Goal: Transaction & Acquisition: Purchase product/service

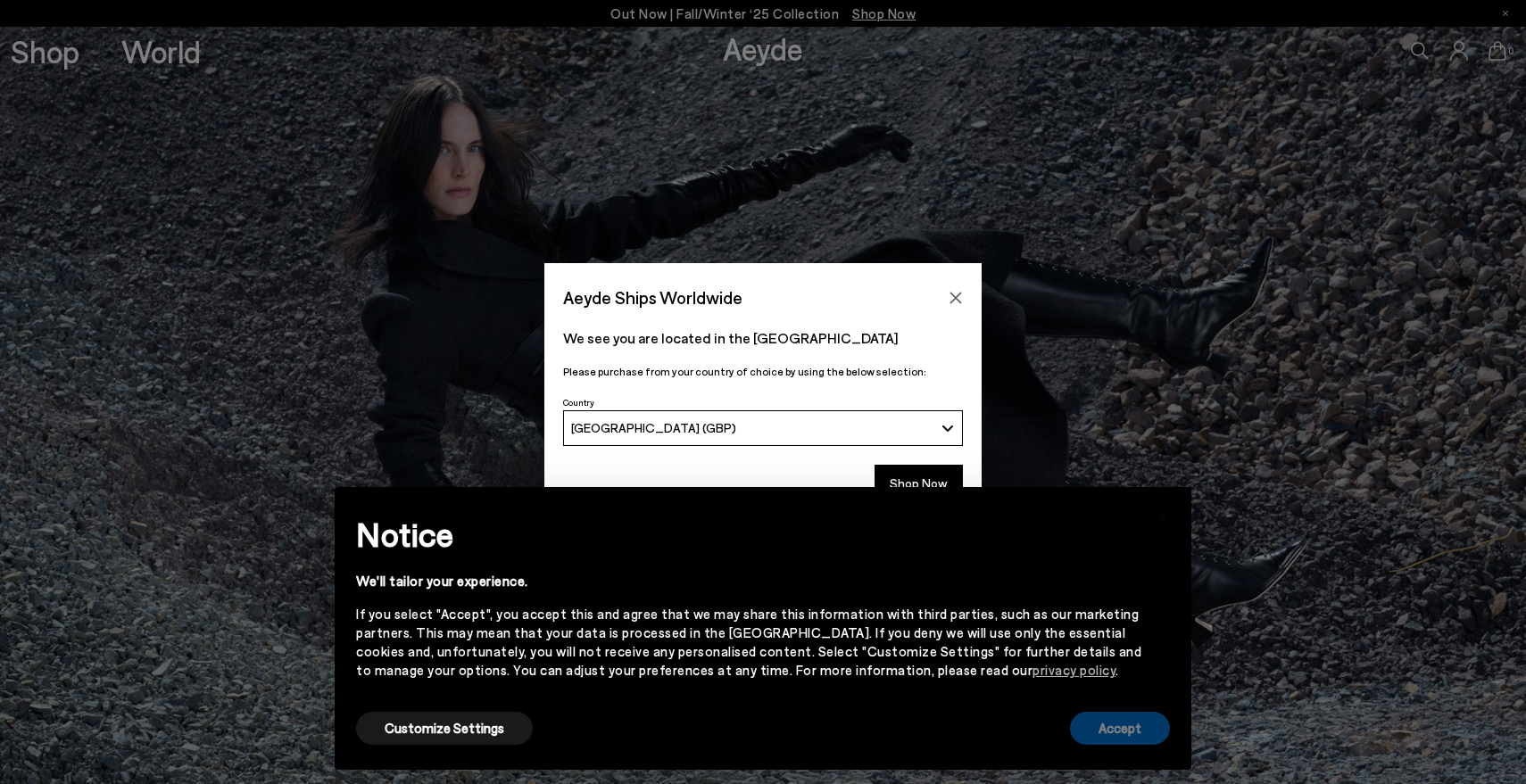
click at [1133, 734] on button "Accept" at bounding box center [1120, 729] width 100 height 33
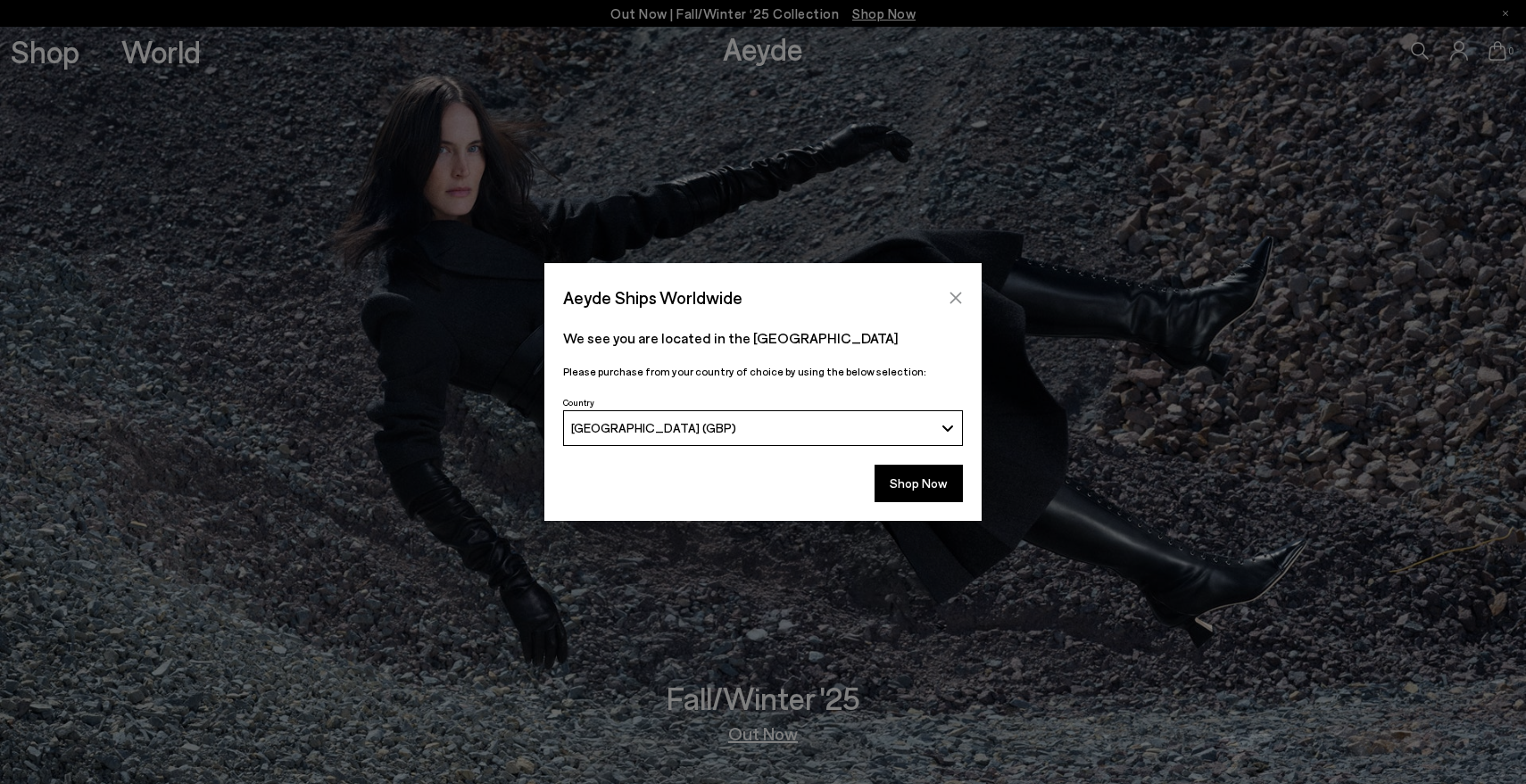
click at [959, 300] on icon "Close" at bounding box center [956, 297] width 12 height 12
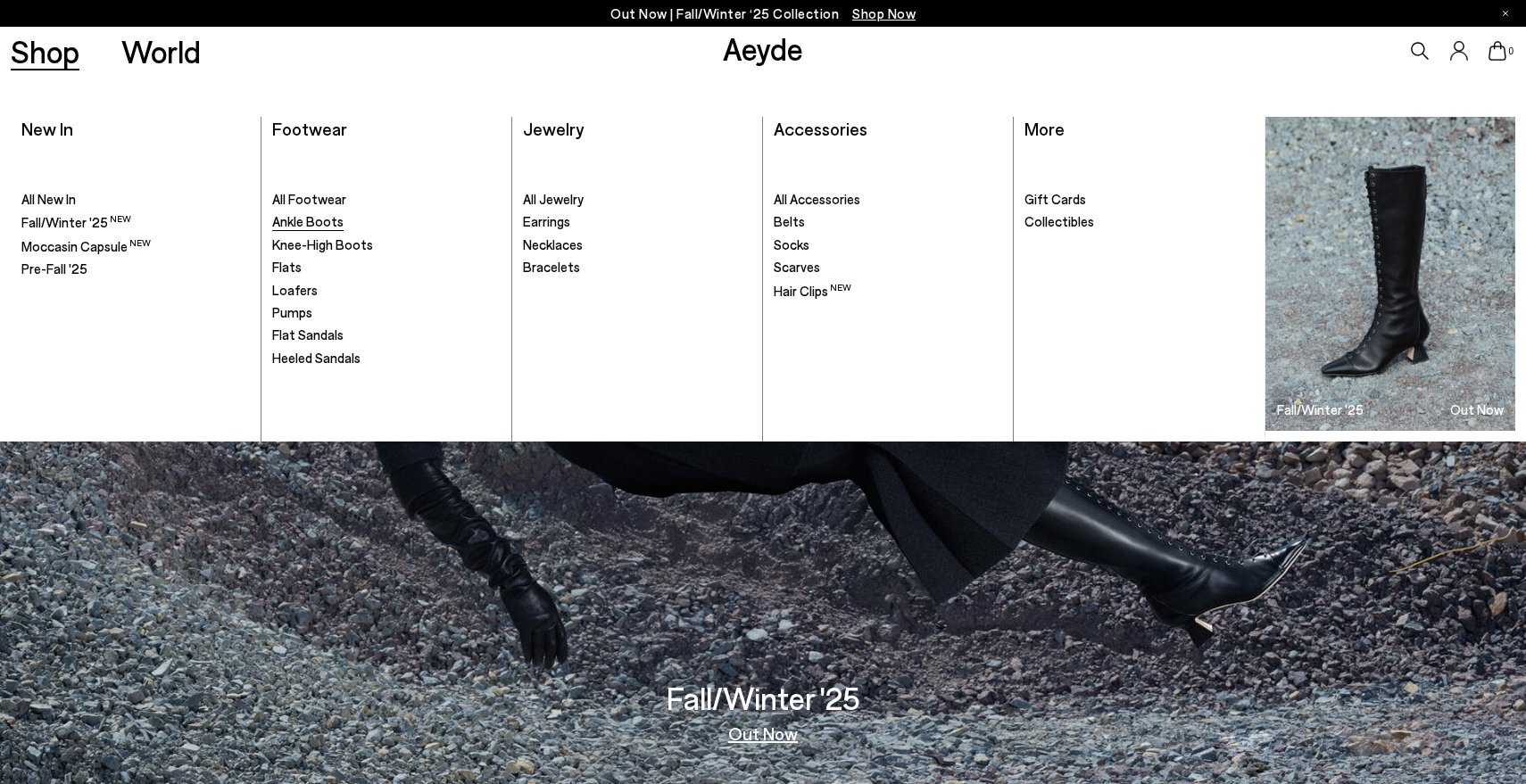
click at [314, 217] on span "Ankle Boots" at bounding box center [308, 221] width 72 height 16
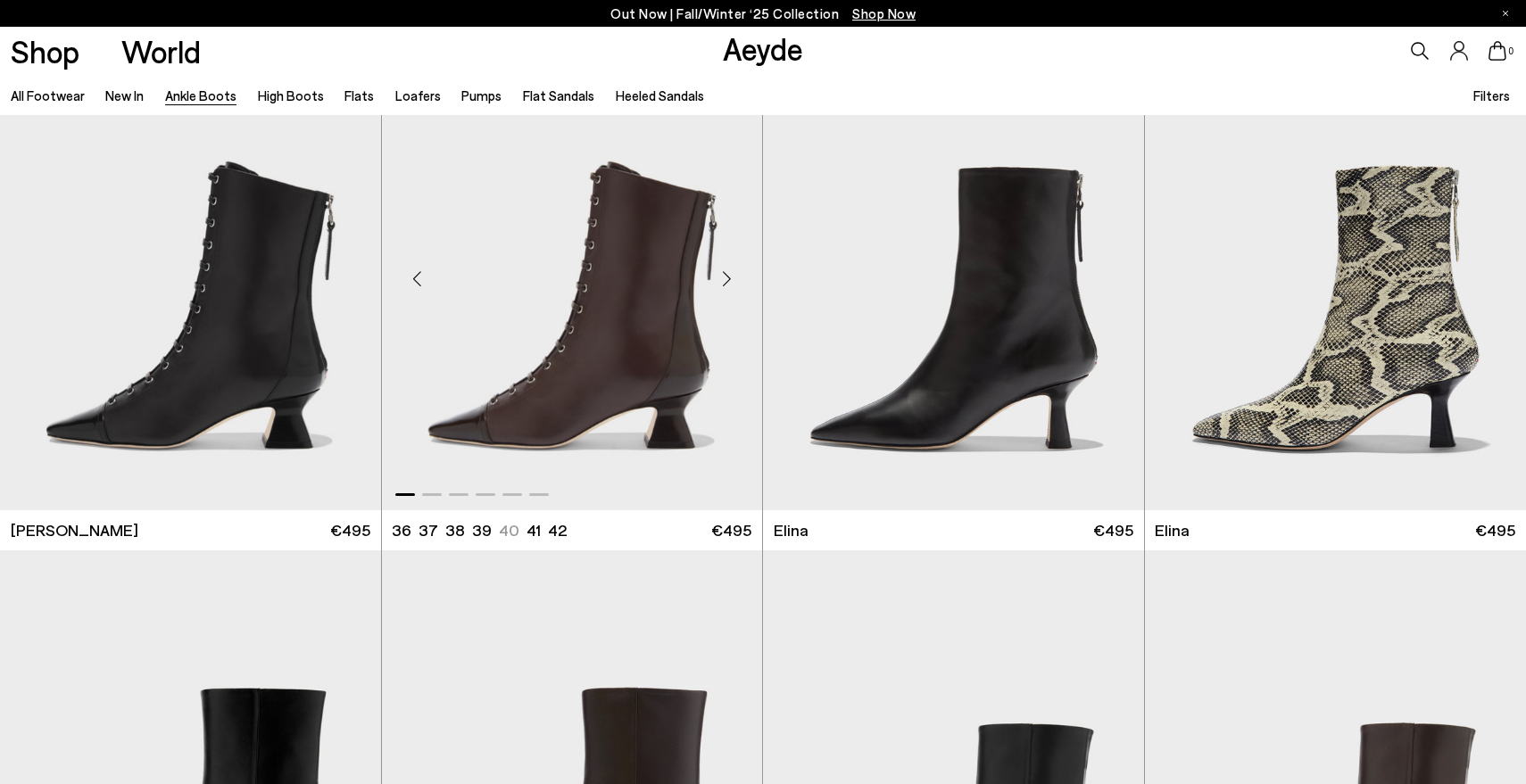
scroll to position [499, 0]
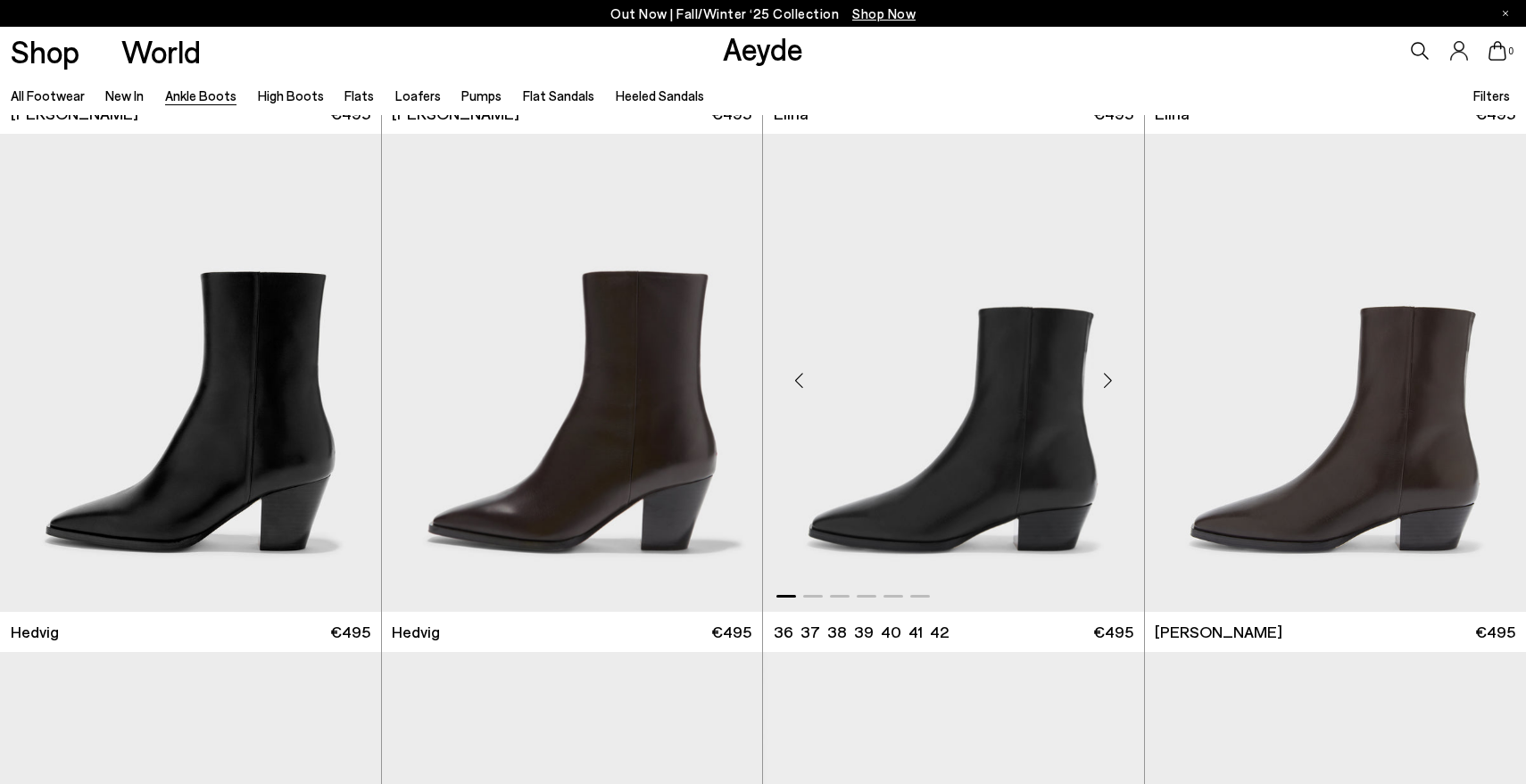
click at [1106, 380] on div "Next slide" at bounding box center [1108, 380] width 54 height 54
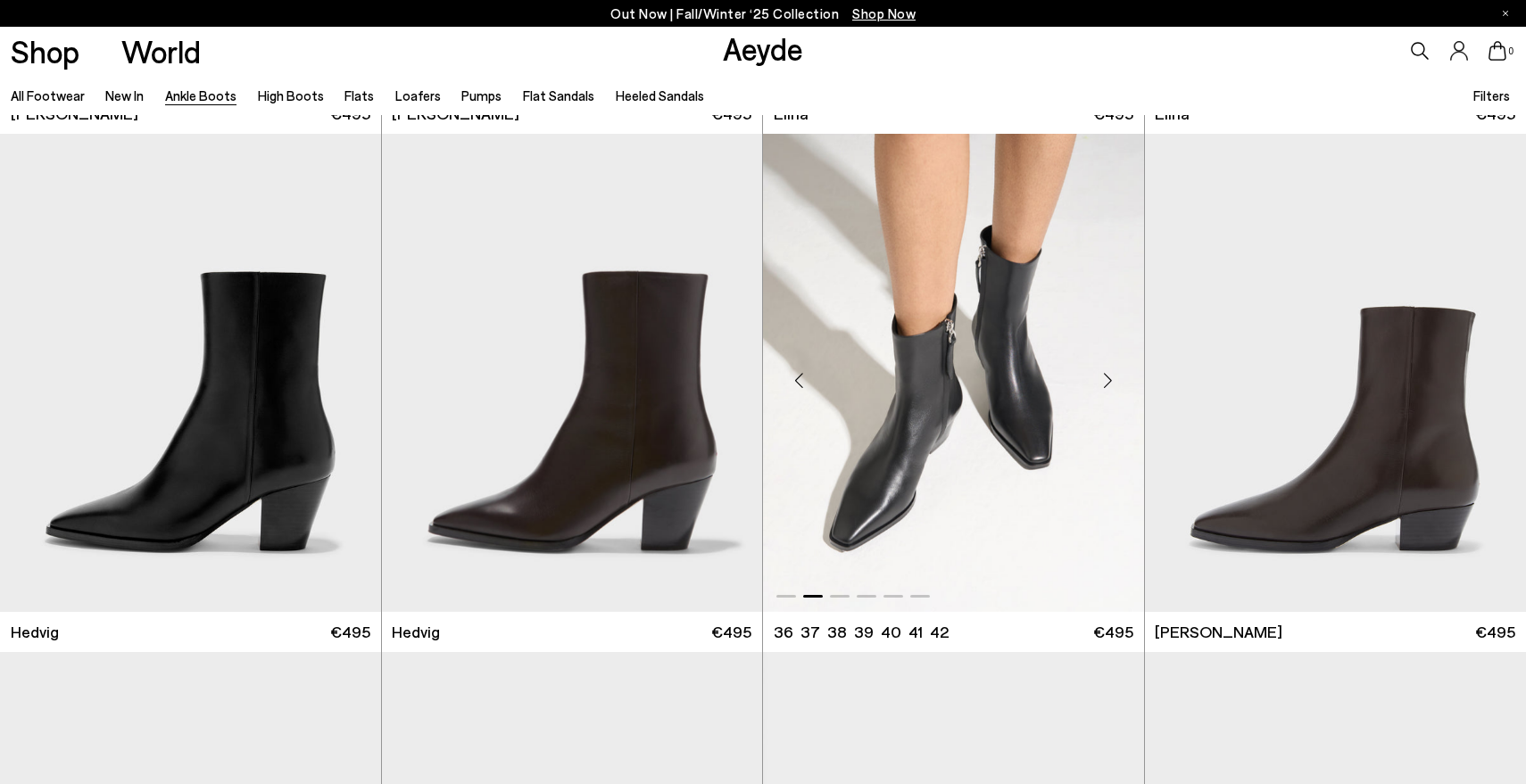
click at [1106, 380] on div "Next slide" at bounding box center [1108, 380] width 54 height 54
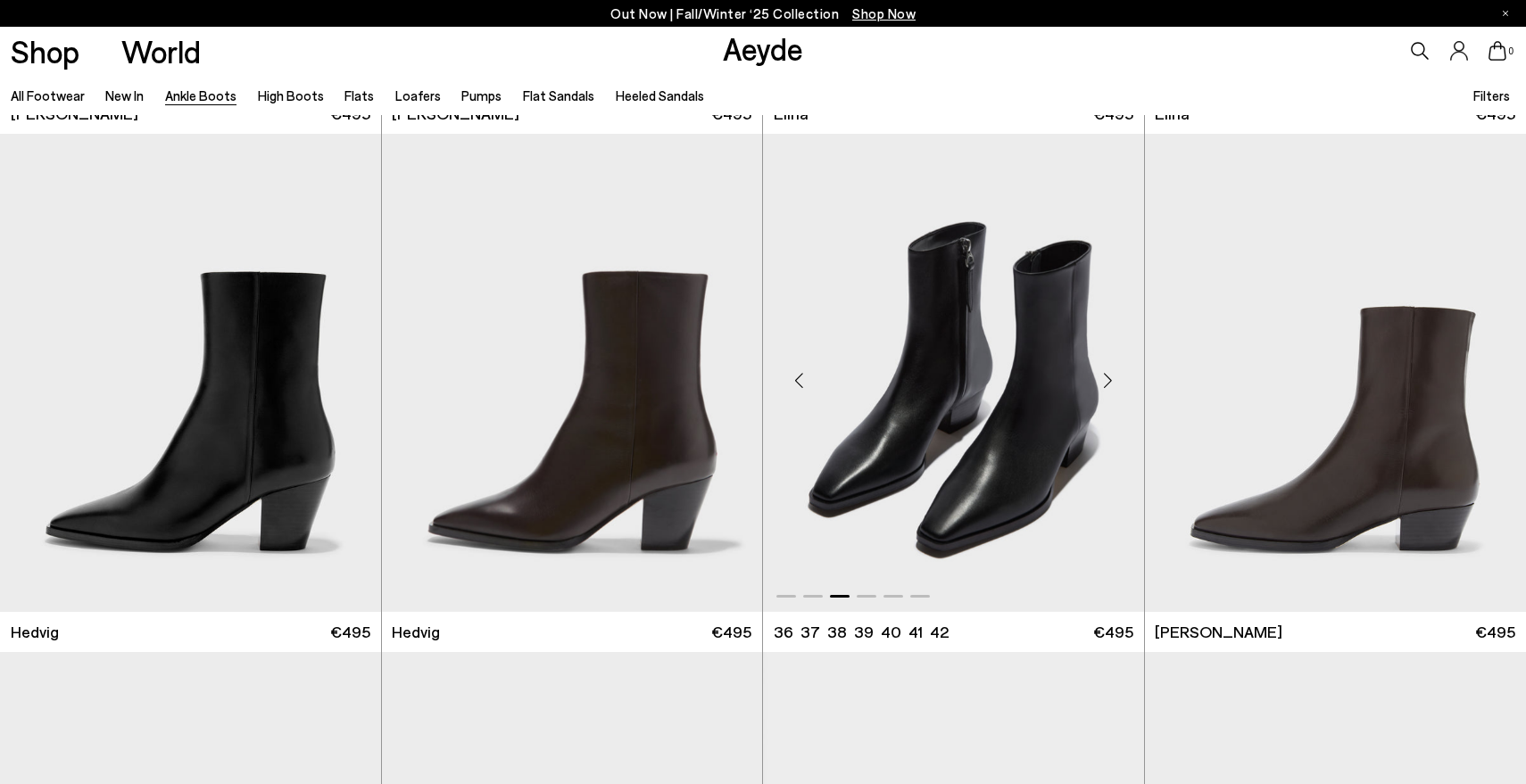
click at [1106, 380] on div "Next slide" at bounding box center [1108, 380] width 54 height 54
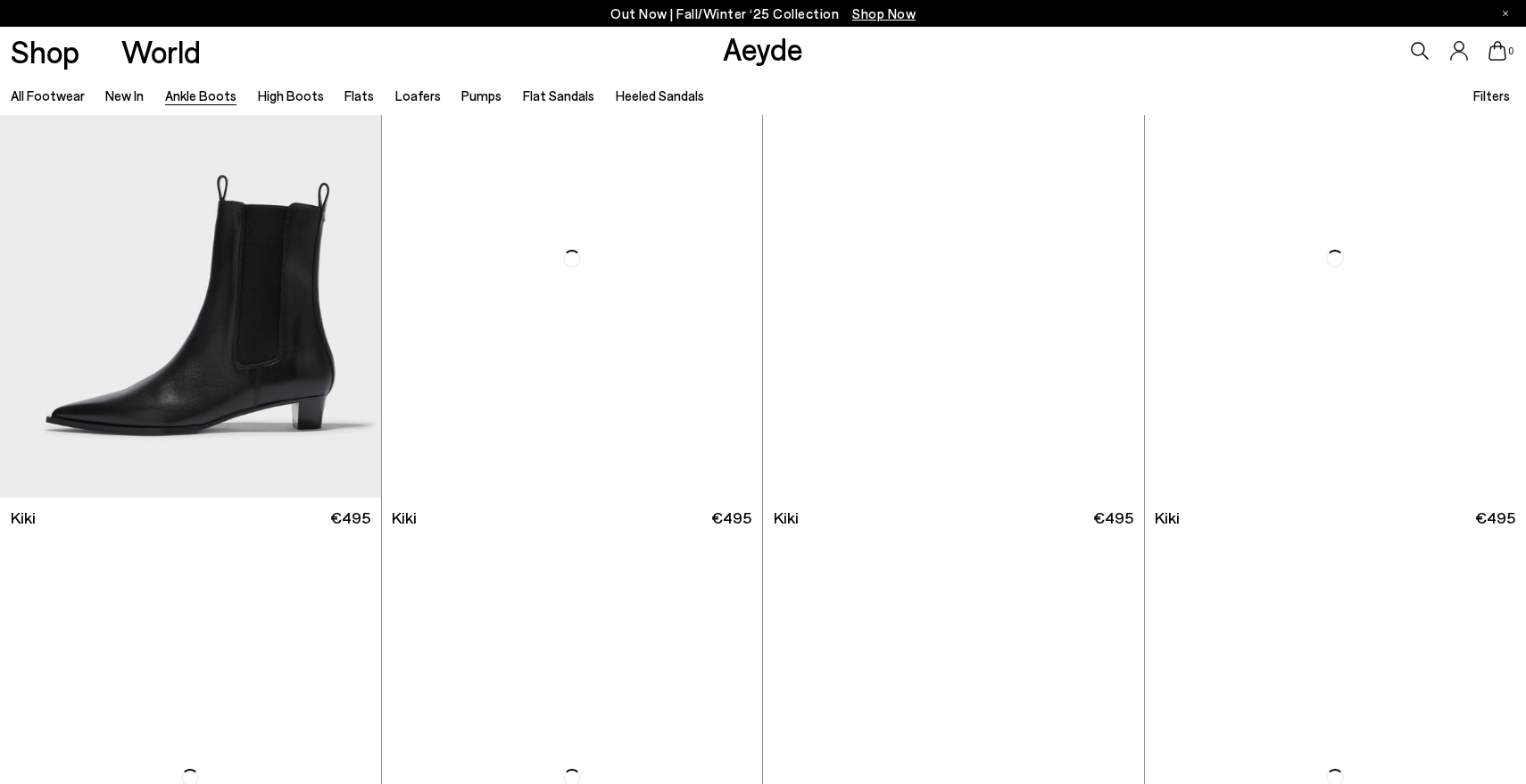
scroll to position [2609, 0]
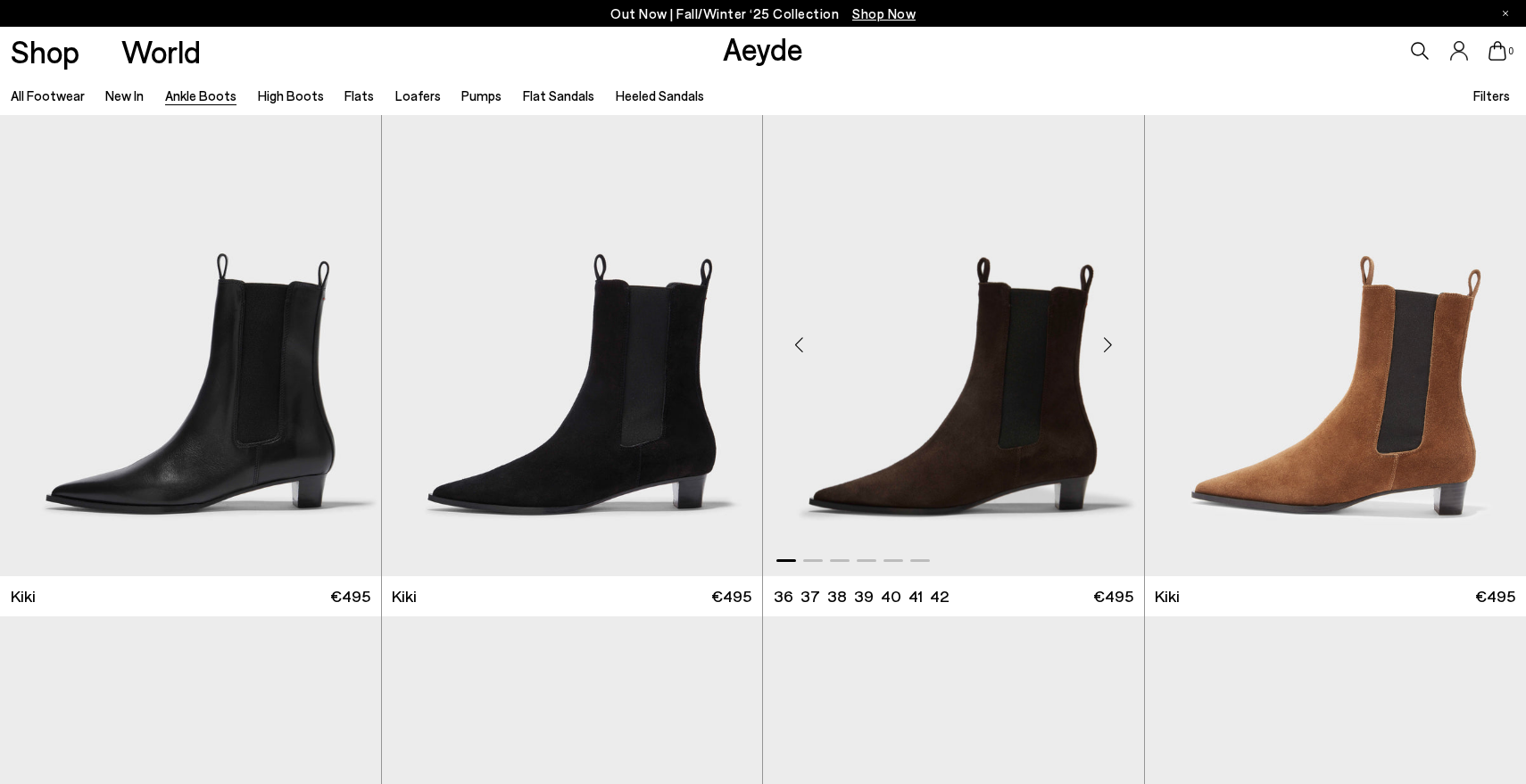
click at [1112, 346] on div "Next slide" at bounding box center [1108, 345] width 54 height 54
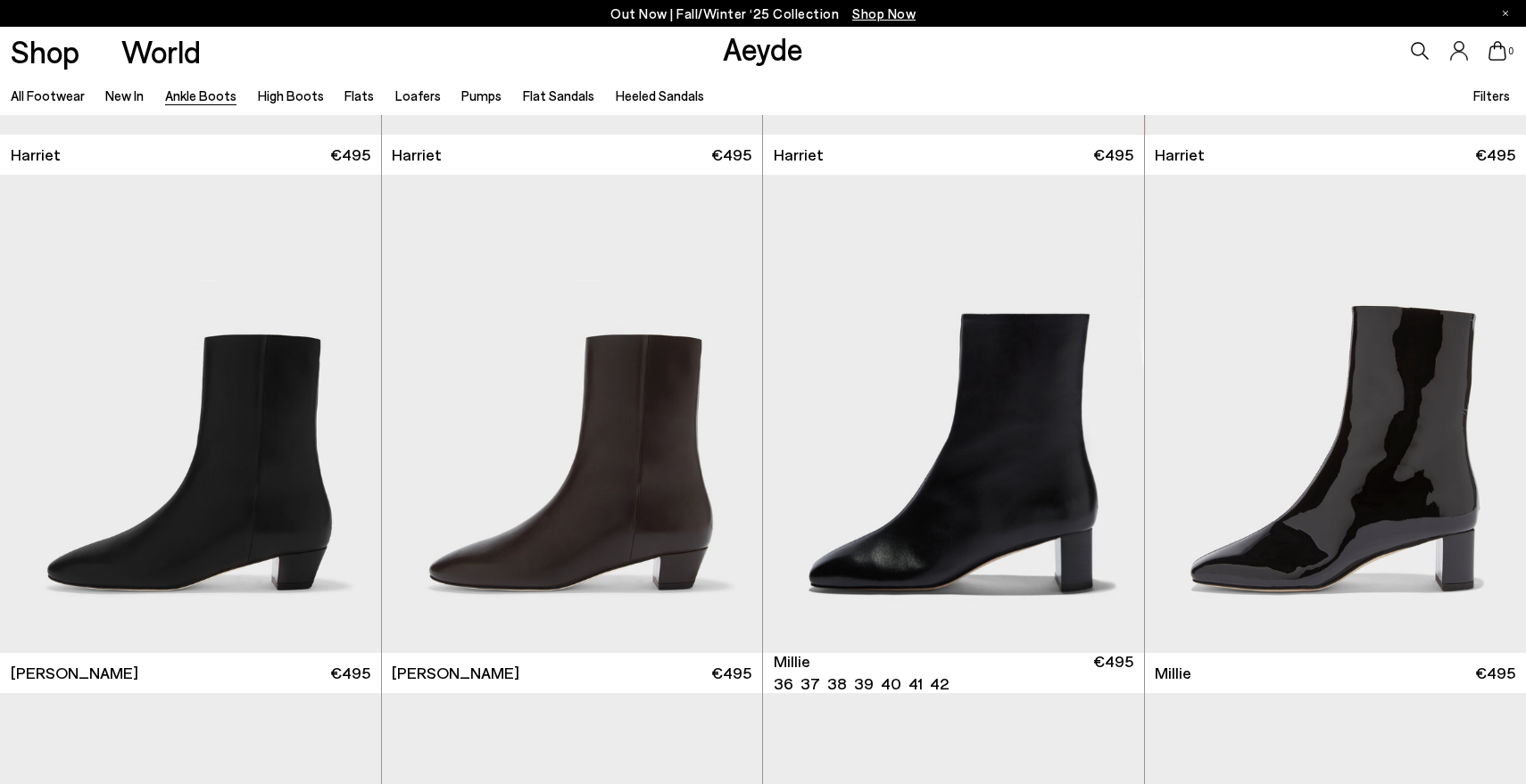
scroll to position [3572, 0]
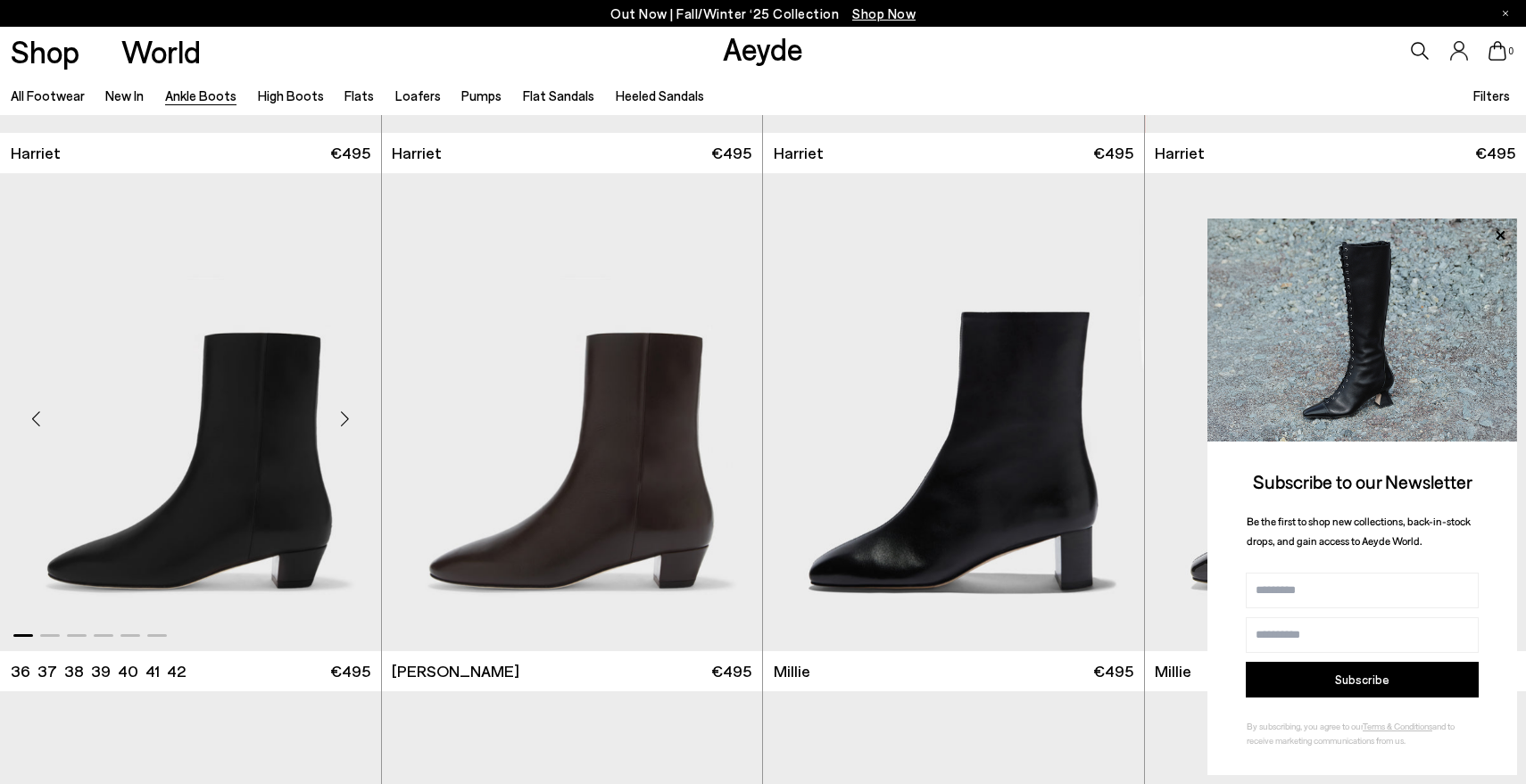
click at [350, 422] on div "Next slide" at bounding box center [345, 420] width 54 height 54
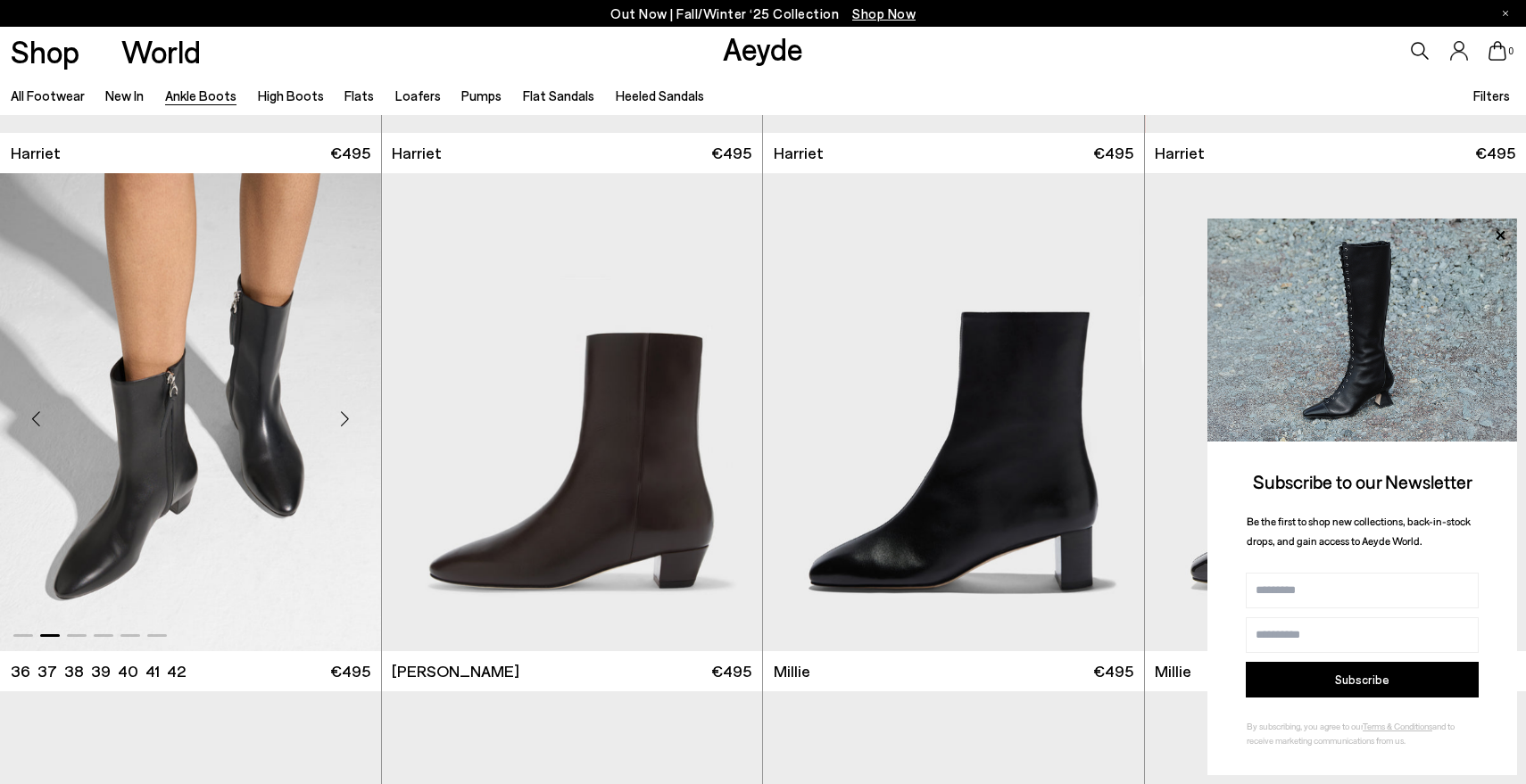
click at [350, 422] on div "Next slide" at bounding box center [345, 420] width 54 height 54
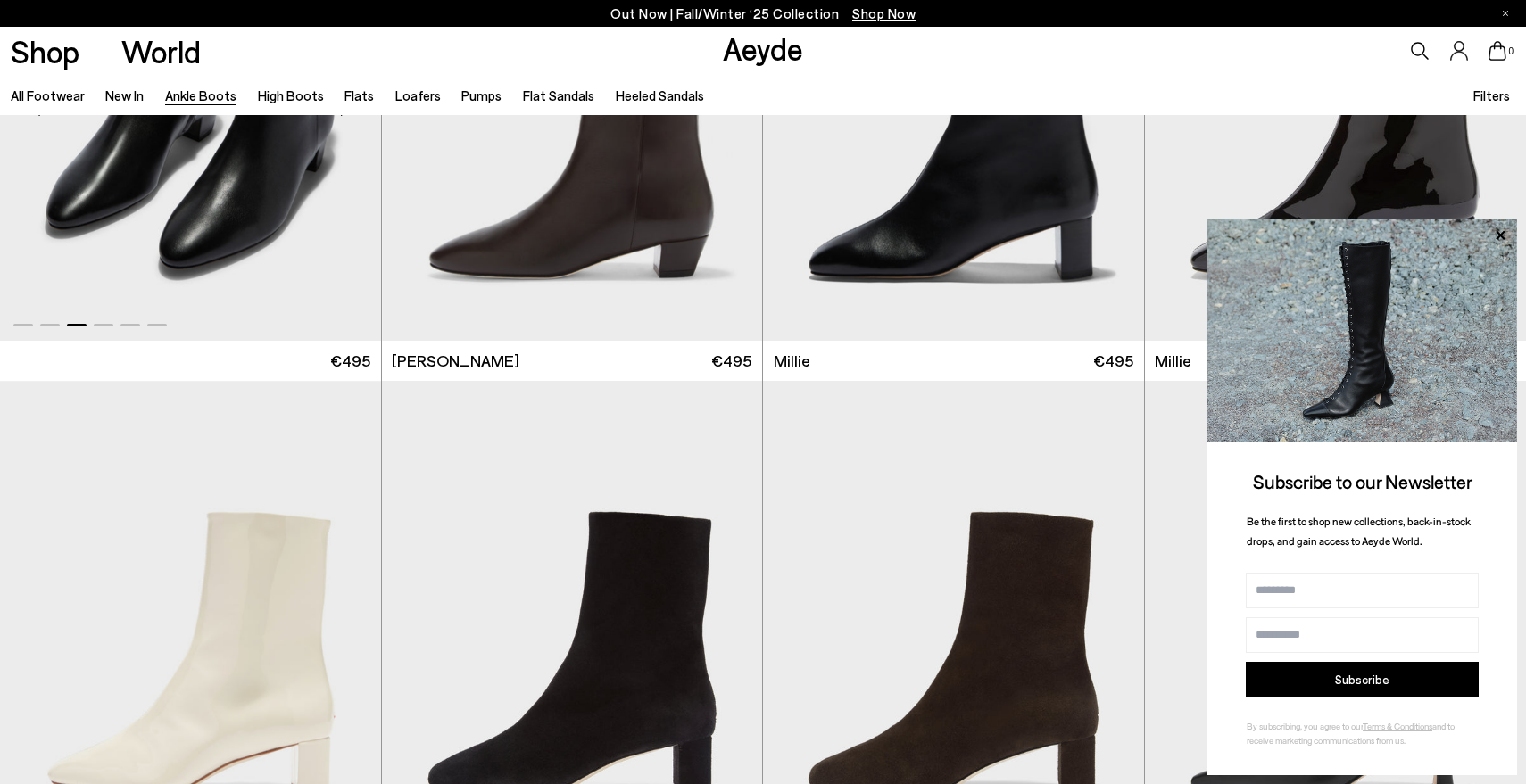
scroll to position [3917, 0]
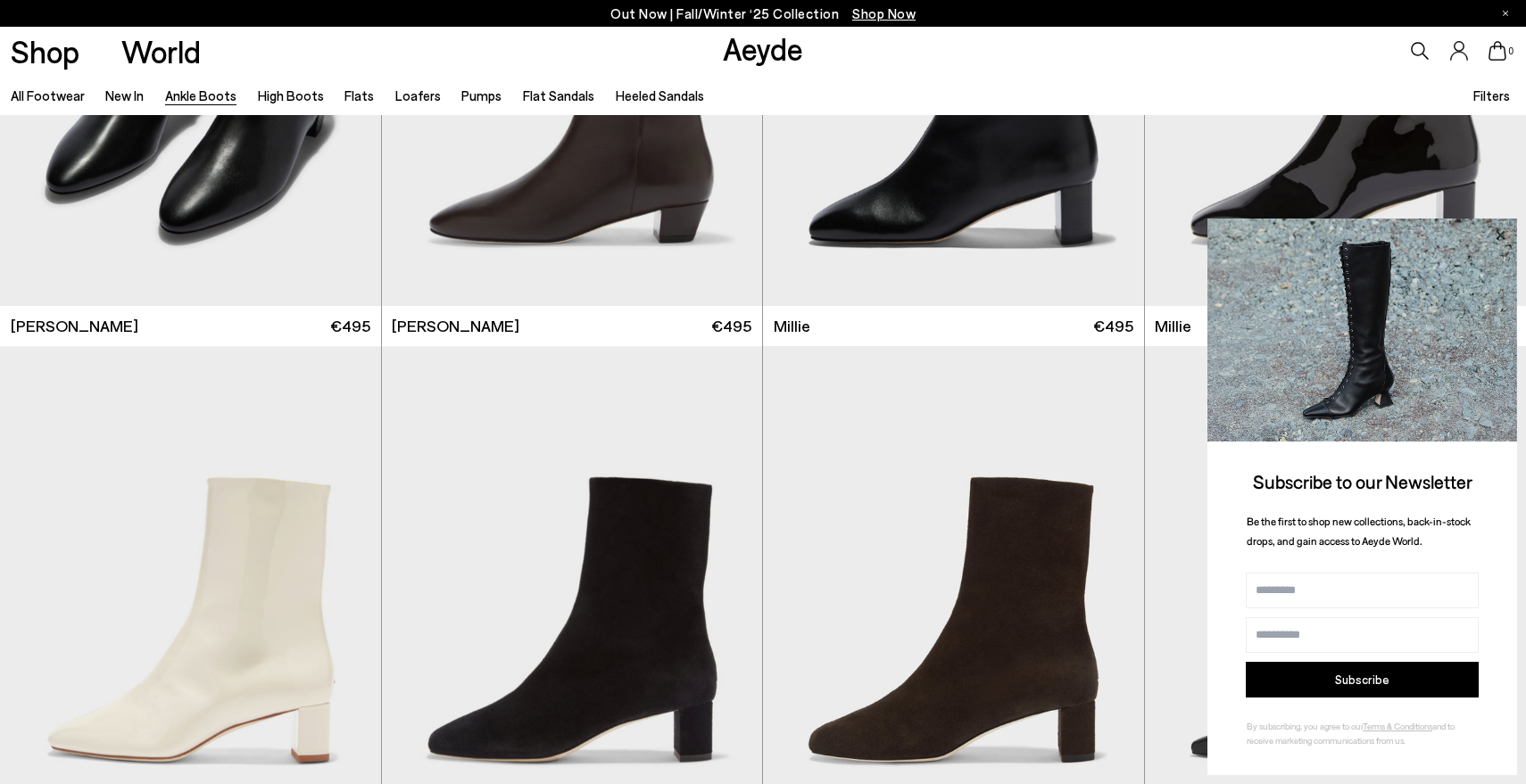
click at [1502, 235] on icon at bounding box center [1500, 234] width 9 height 9
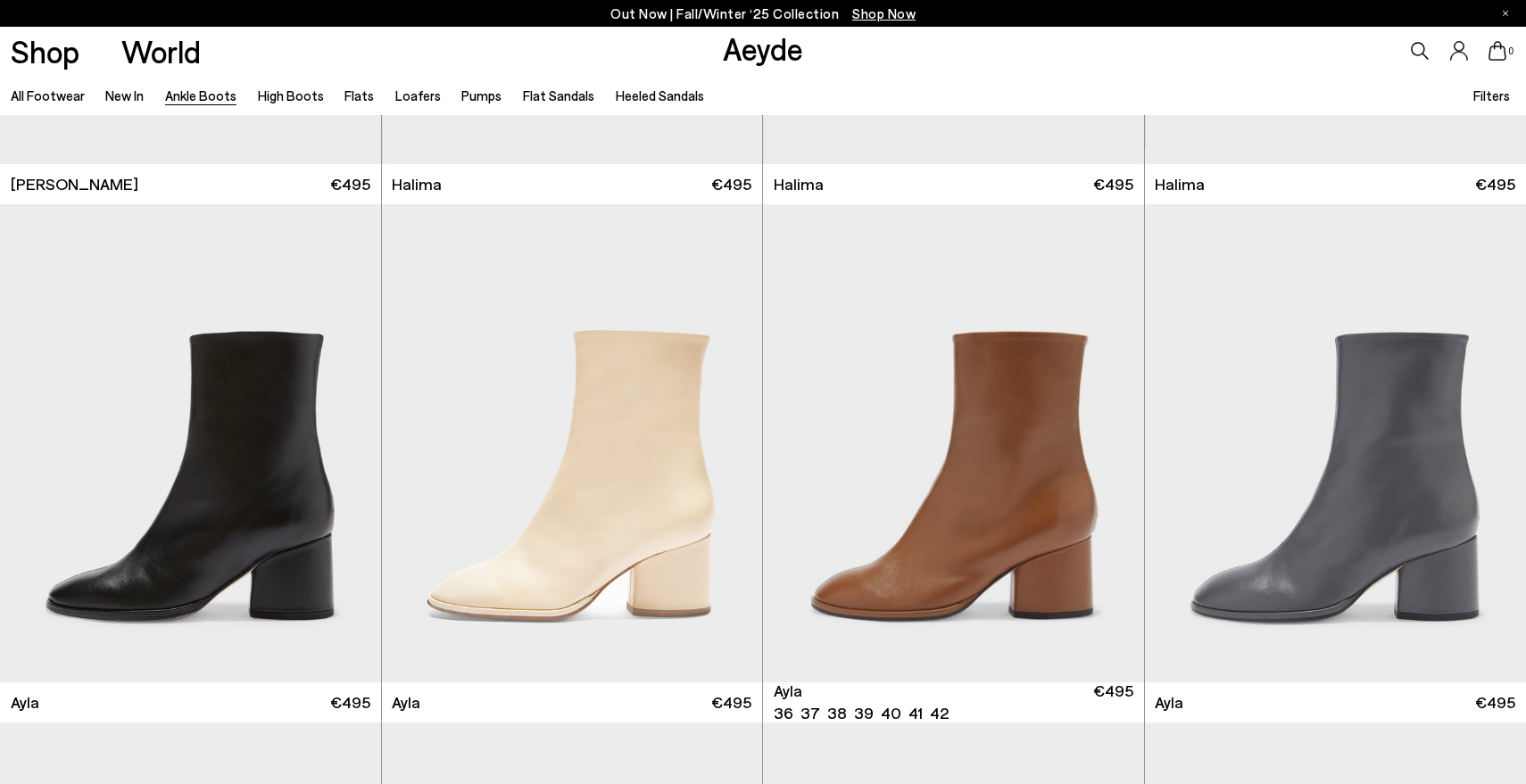
scroll to position [5784, 0]
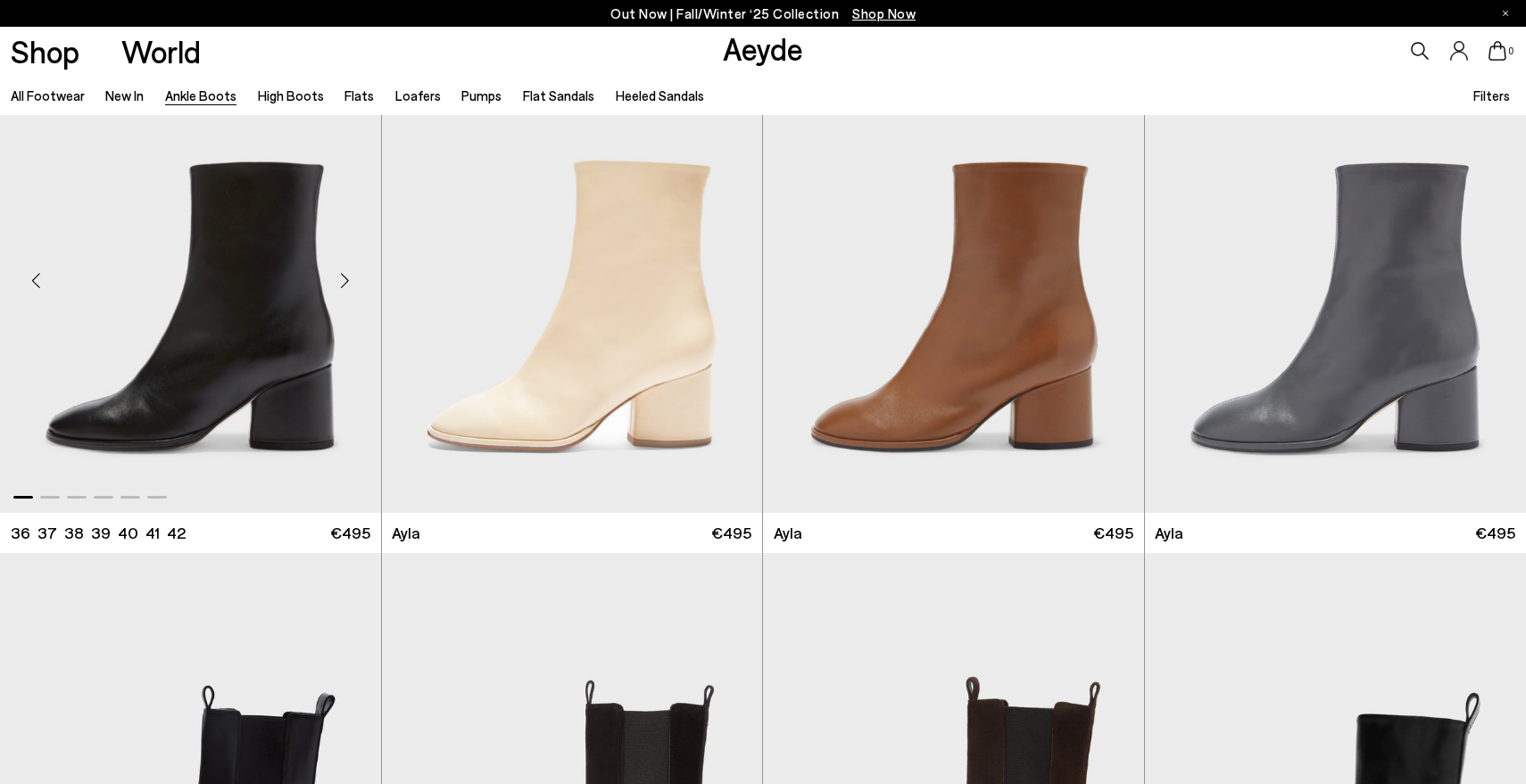
click at [345, 283] on div "Next slide" at bounding box center [345, 281] width 54 height 54
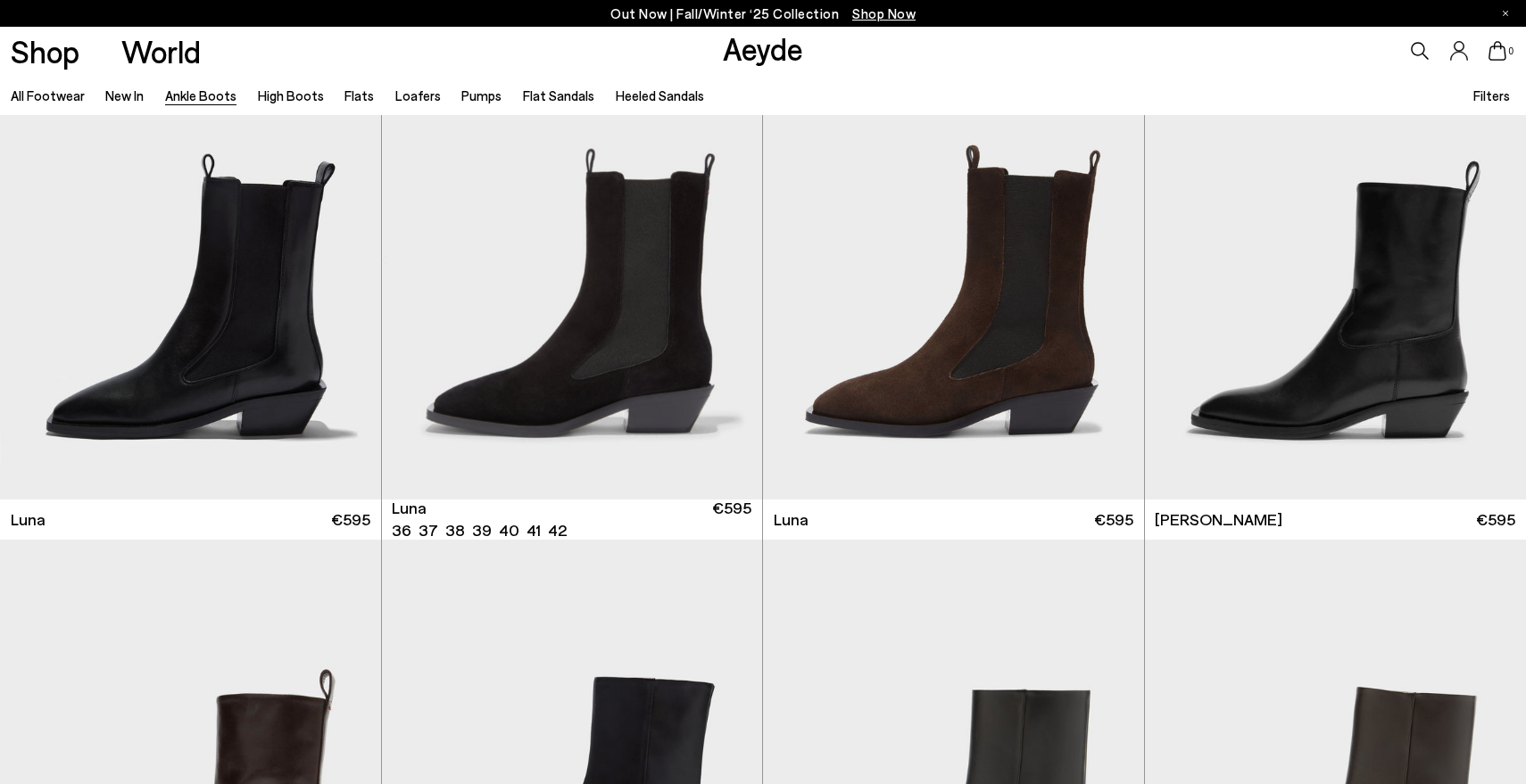
scroll to position [6286, 0]
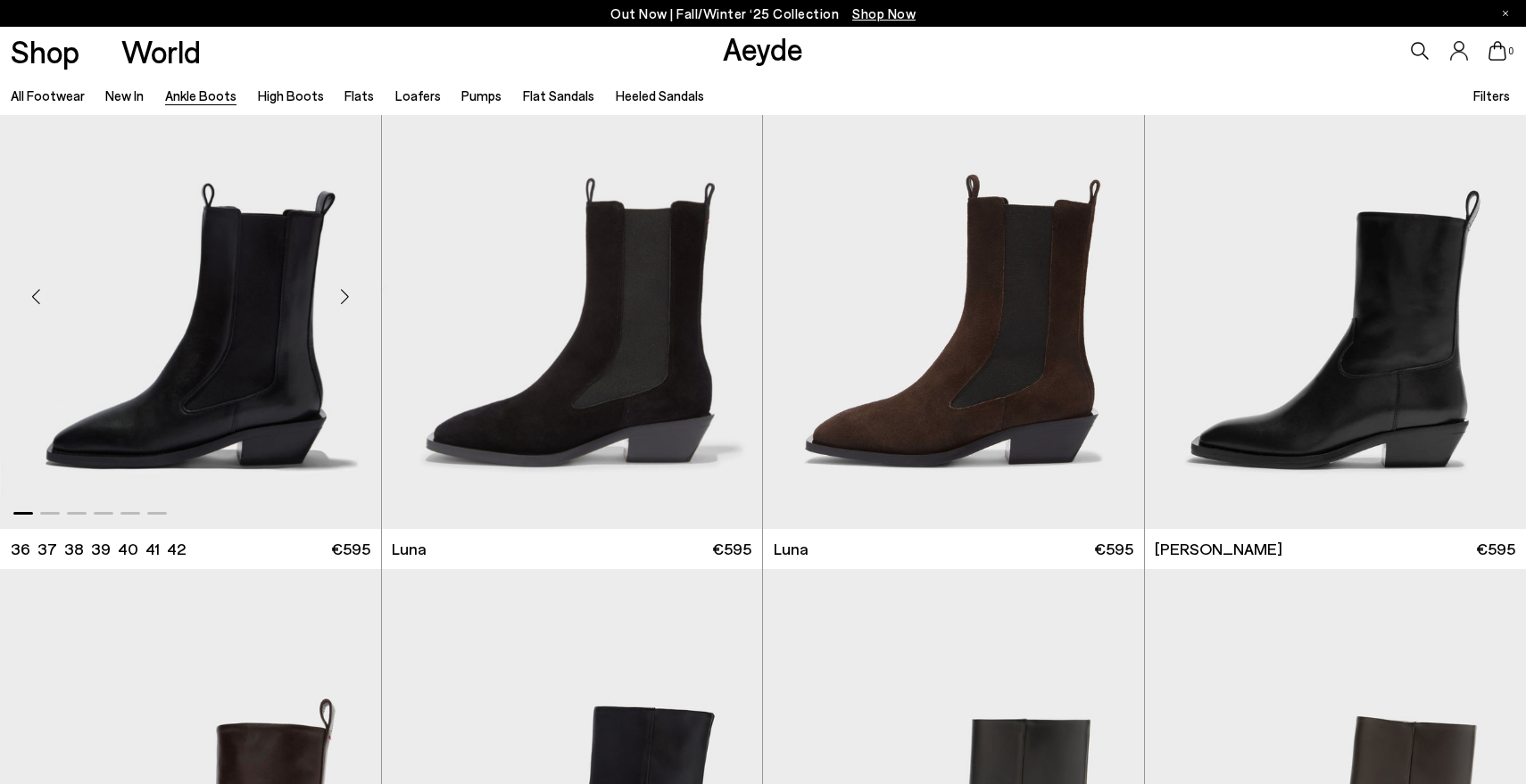
click at [345, 296] on div "Next slide" at bounding box center [345, 297] width 54 height 54
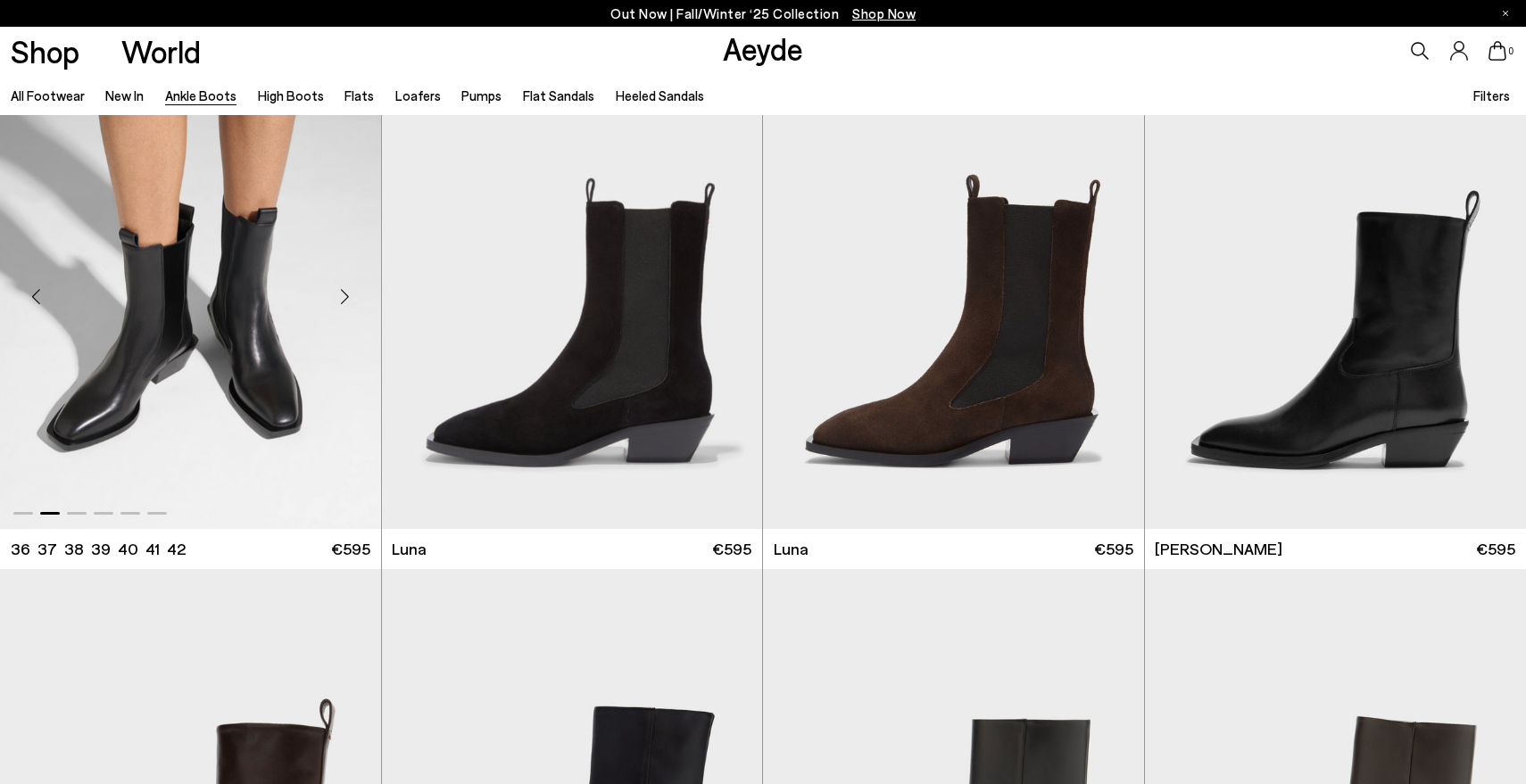
click at [345, 296] on div "Next slide" at bounding box center [345, 297] width 54 height 54
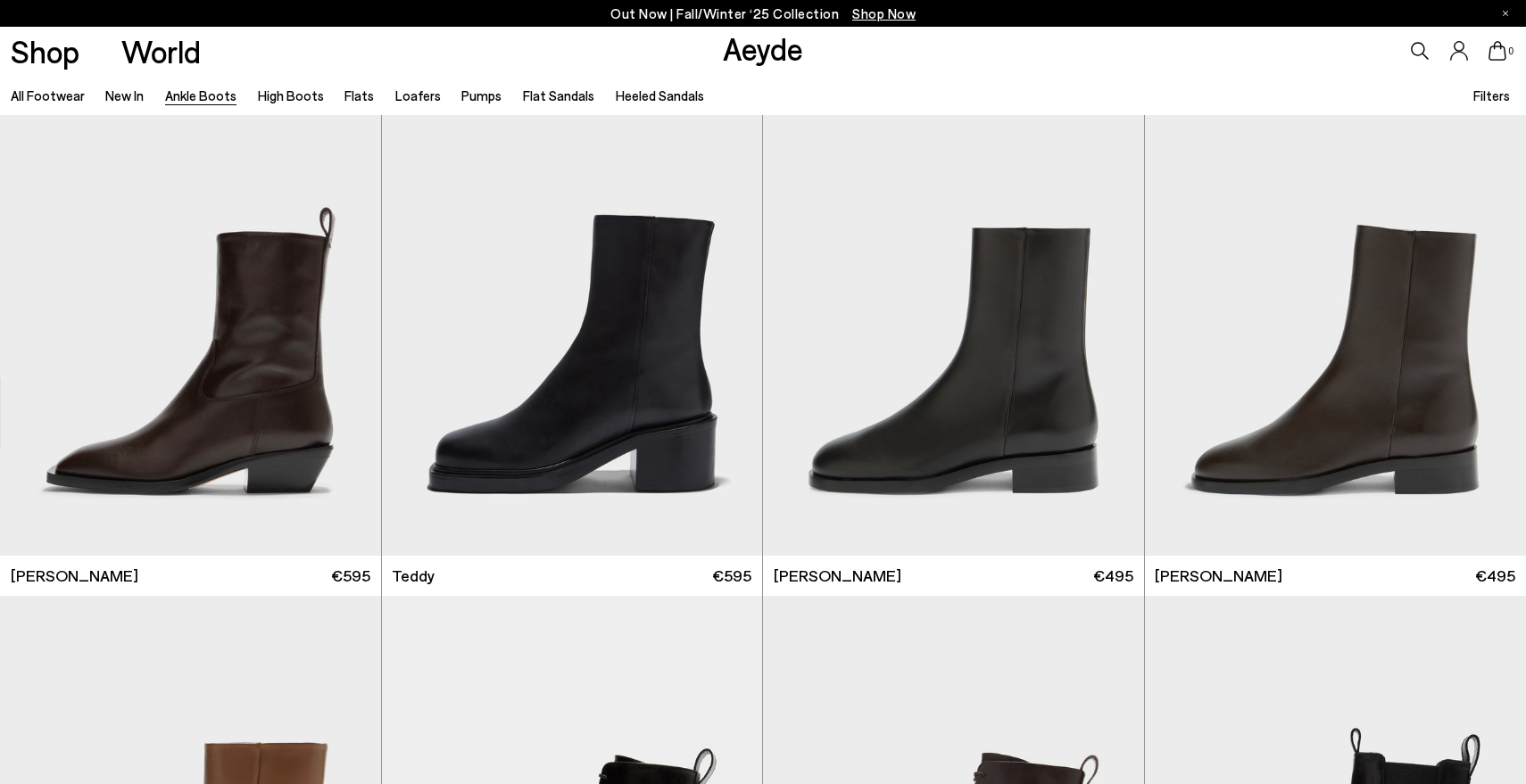
scroll to position [6862, 0]
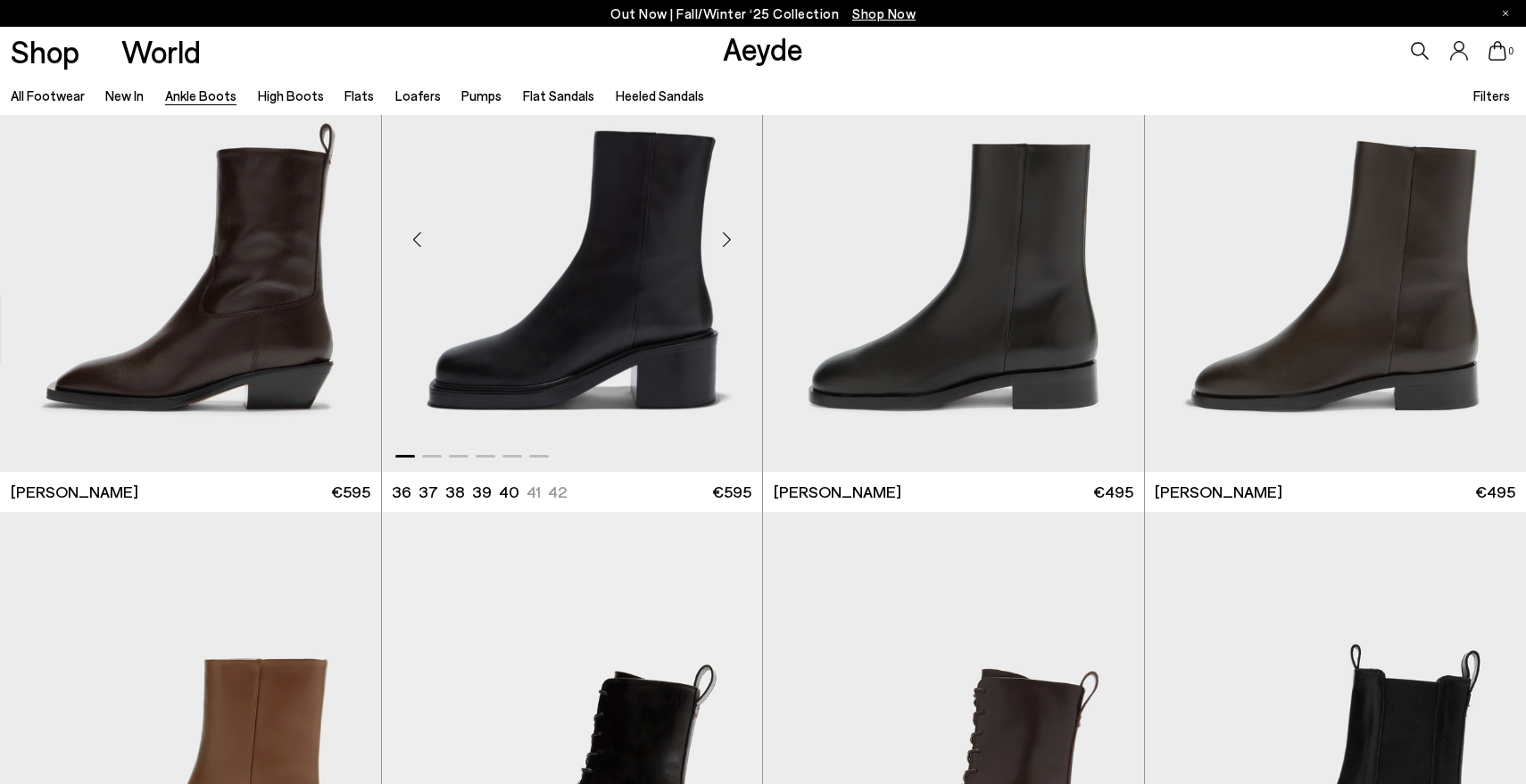
click at [731, 247] on div "Next slide" at bounding box center [727, 240] width 54 height 54
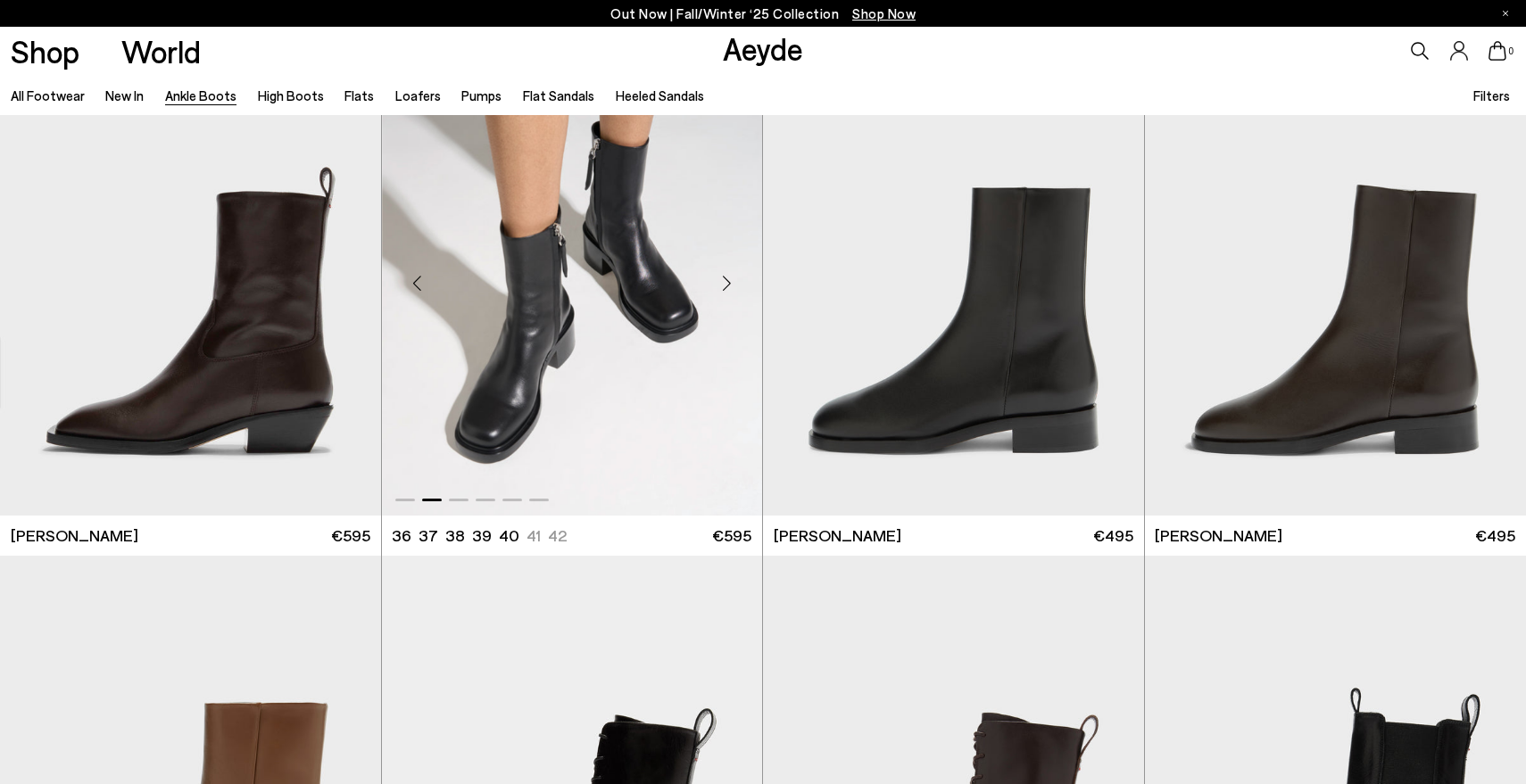
scroll to position [6804, 0]
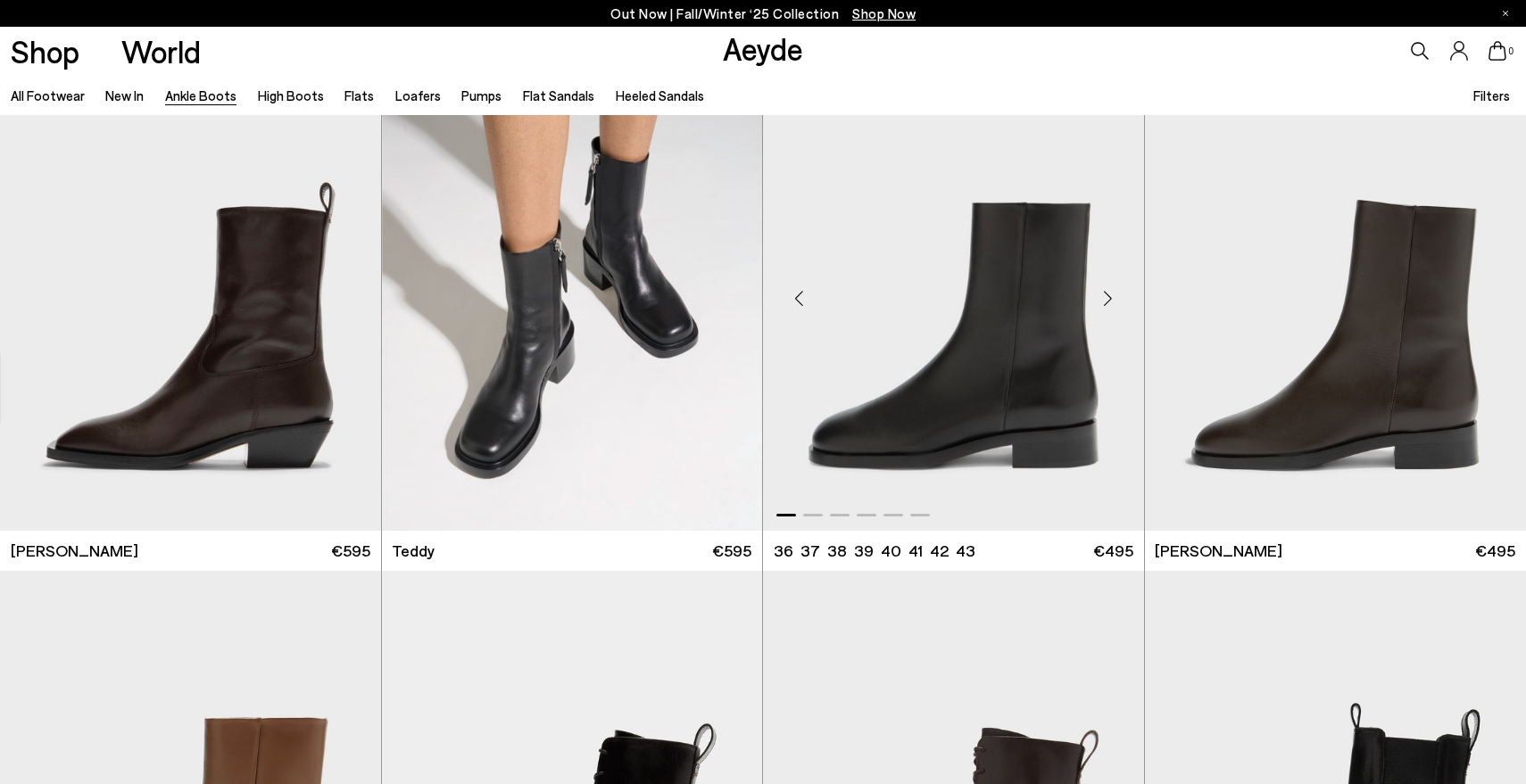
click at [1113, 297] on div "Next slide" at bounding box center [1108, 299] width 54 height 54
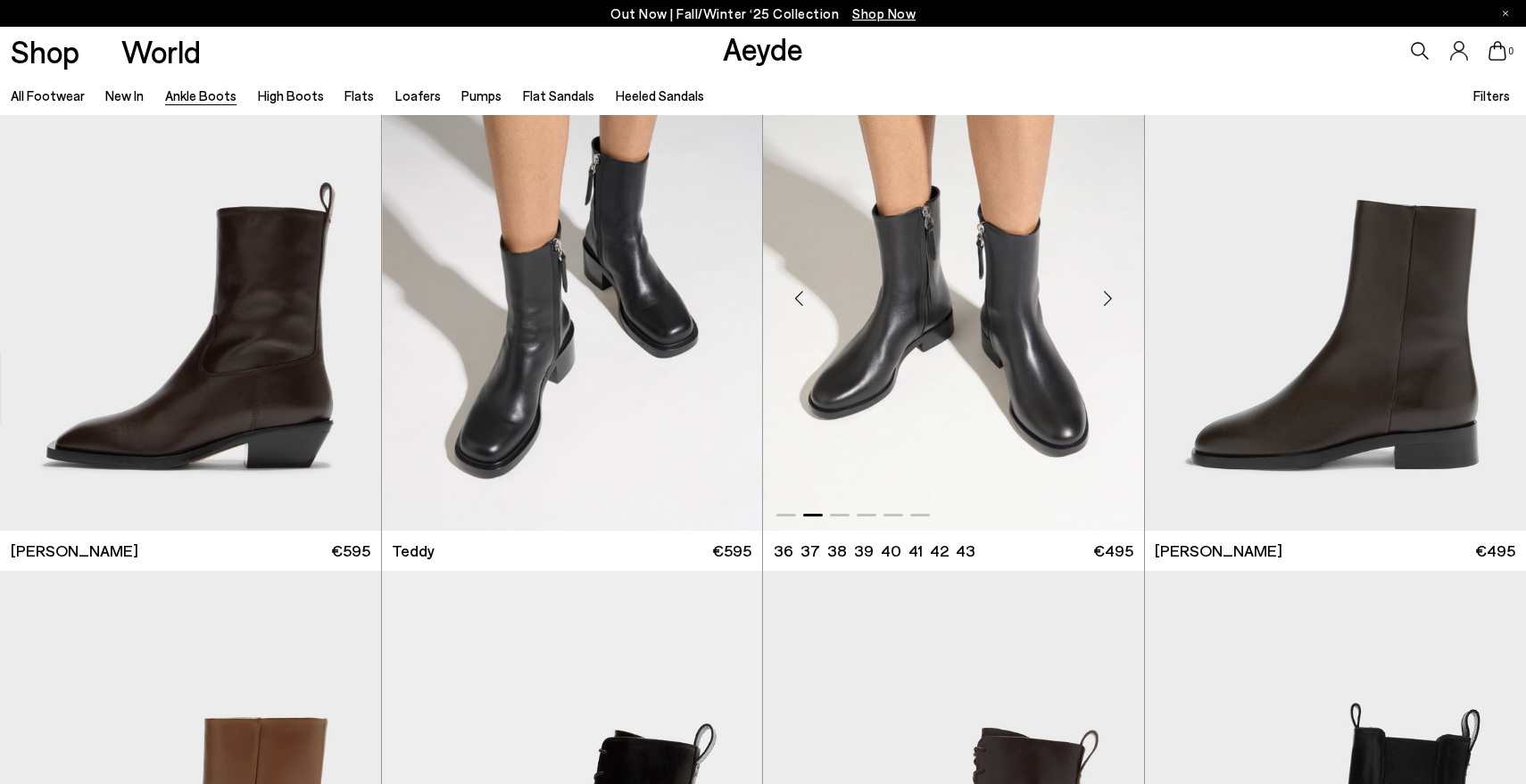
click at [1113, 297] on div "Next slide" at bounding box center [1108, 299] width 54 height 54
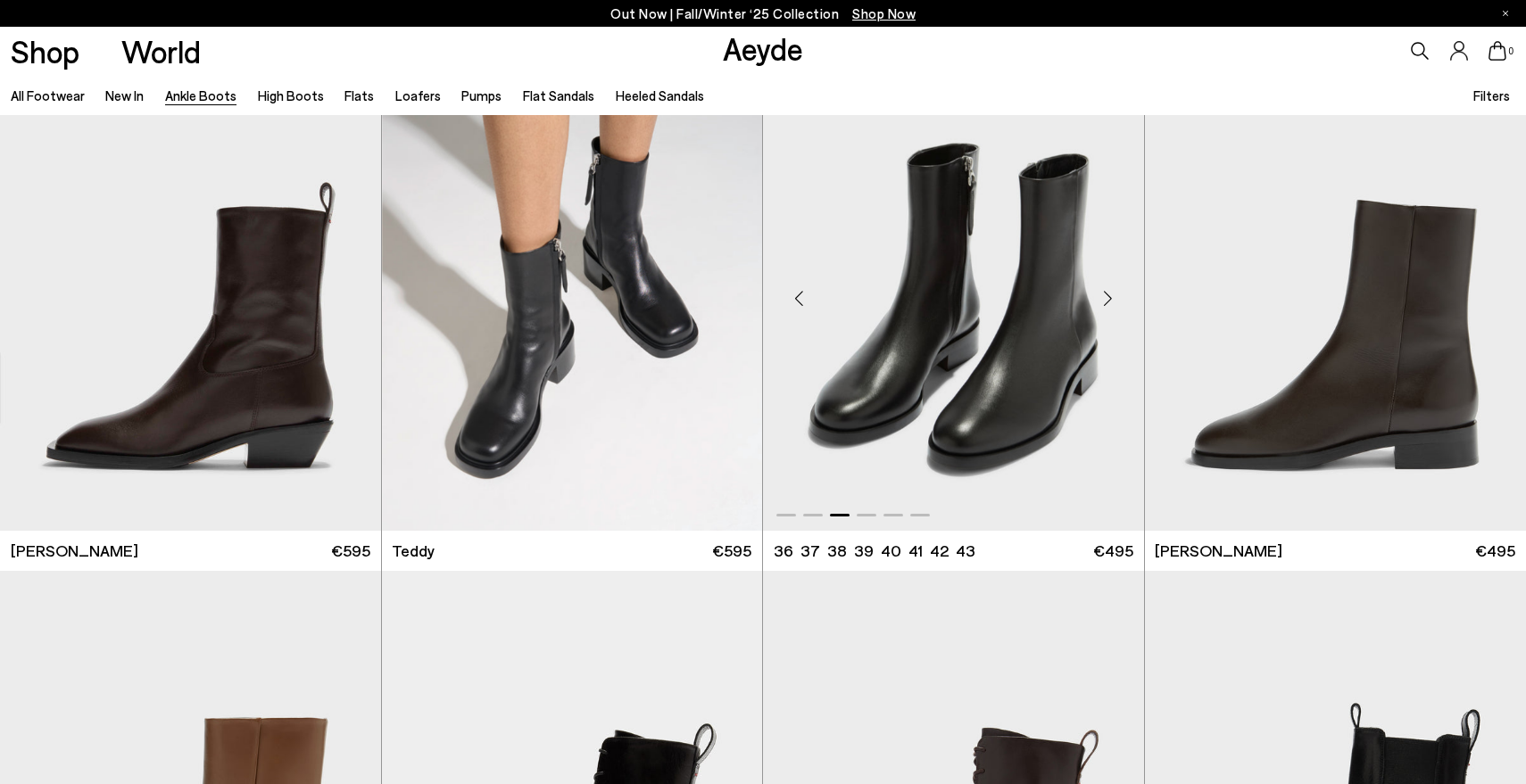
click at [1113, 297] on div "Next slide" at bounding box center [1108, 299] width 54 height 54
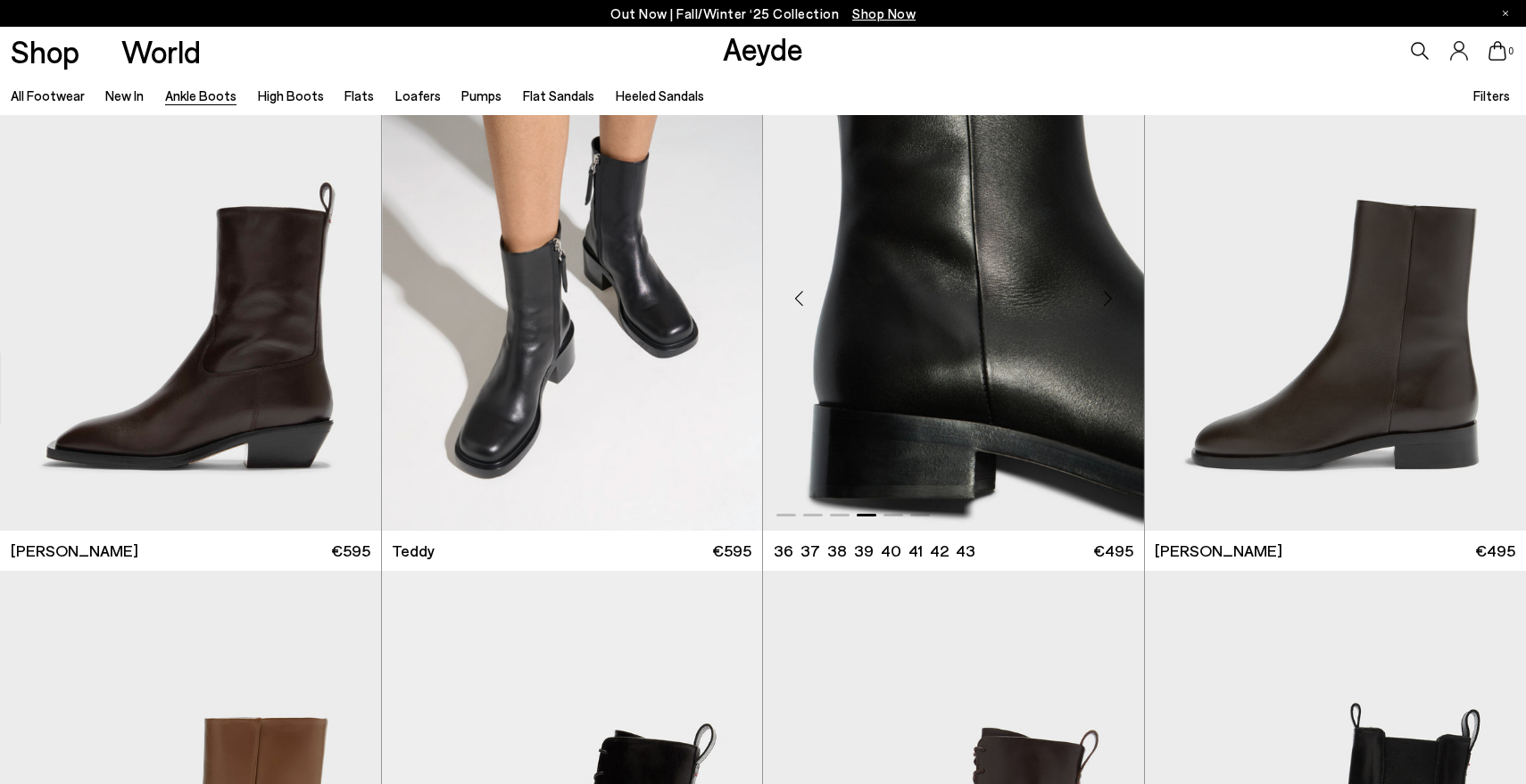
click at [1113, 297] on div "Next slide" at bounding box center [1108, 299] width 54 height 54
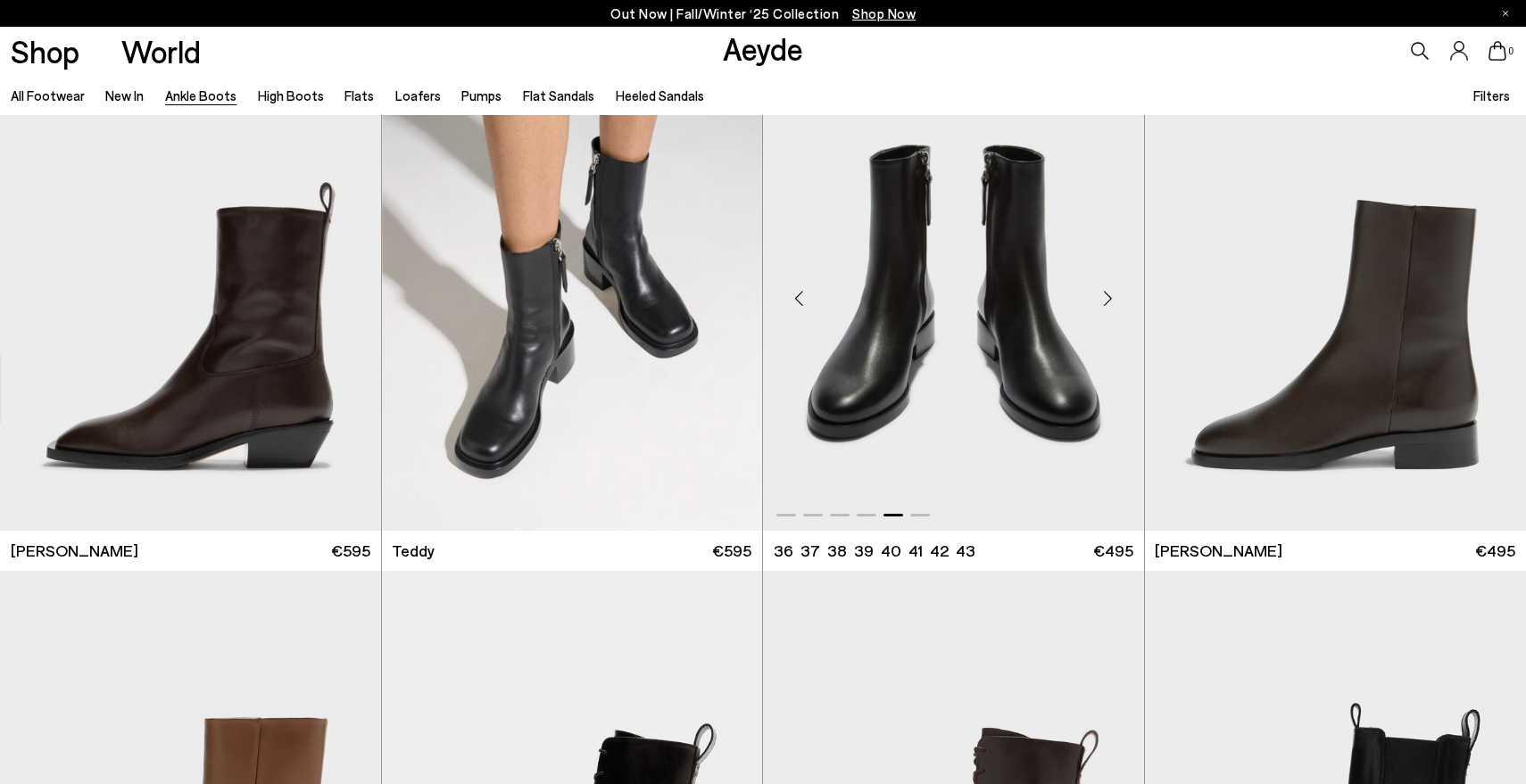
click at [1113, 297] on div "Next slide" at bounding box center [1108, 299] width 54 height 54
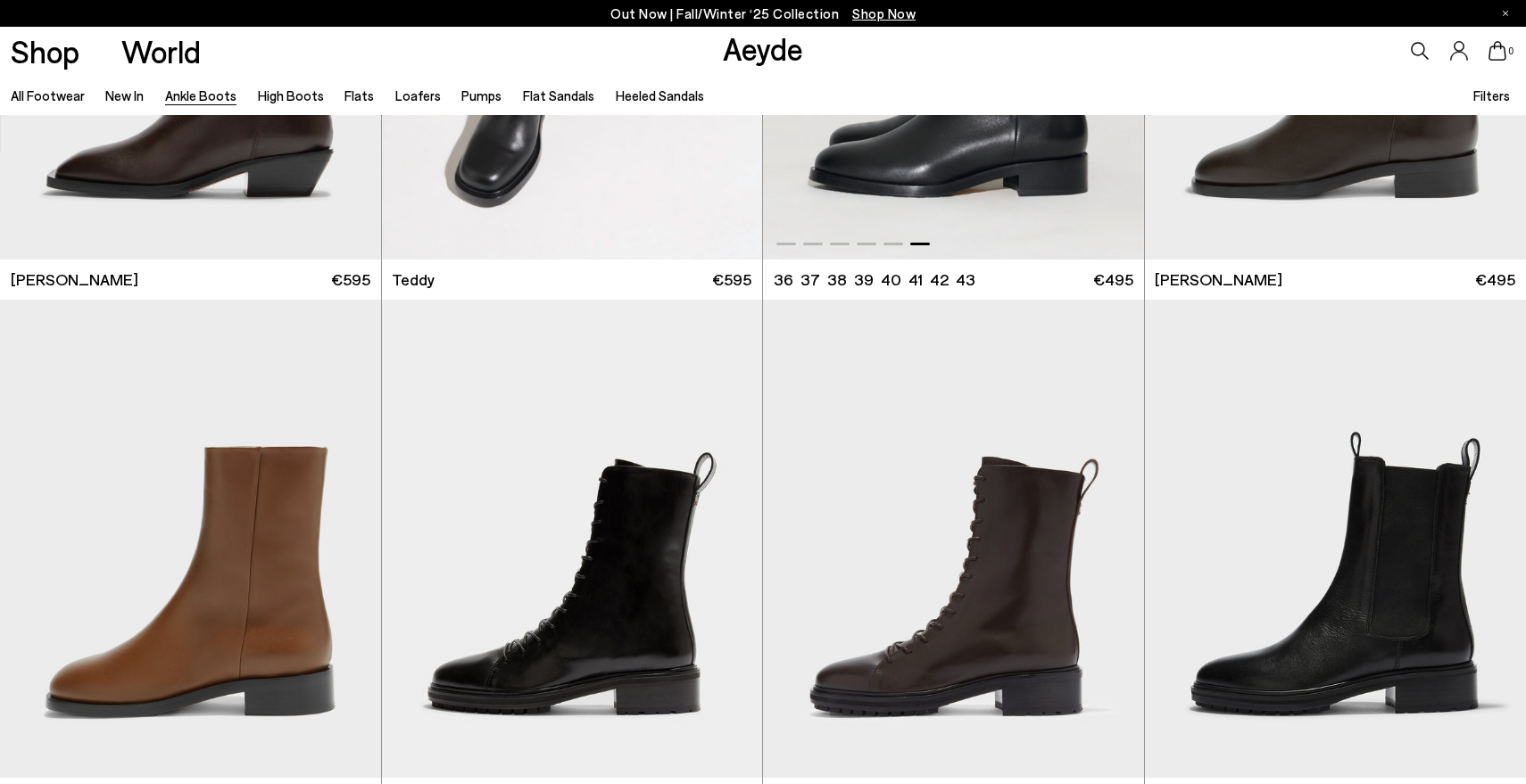
scroll to position [7237, 0]
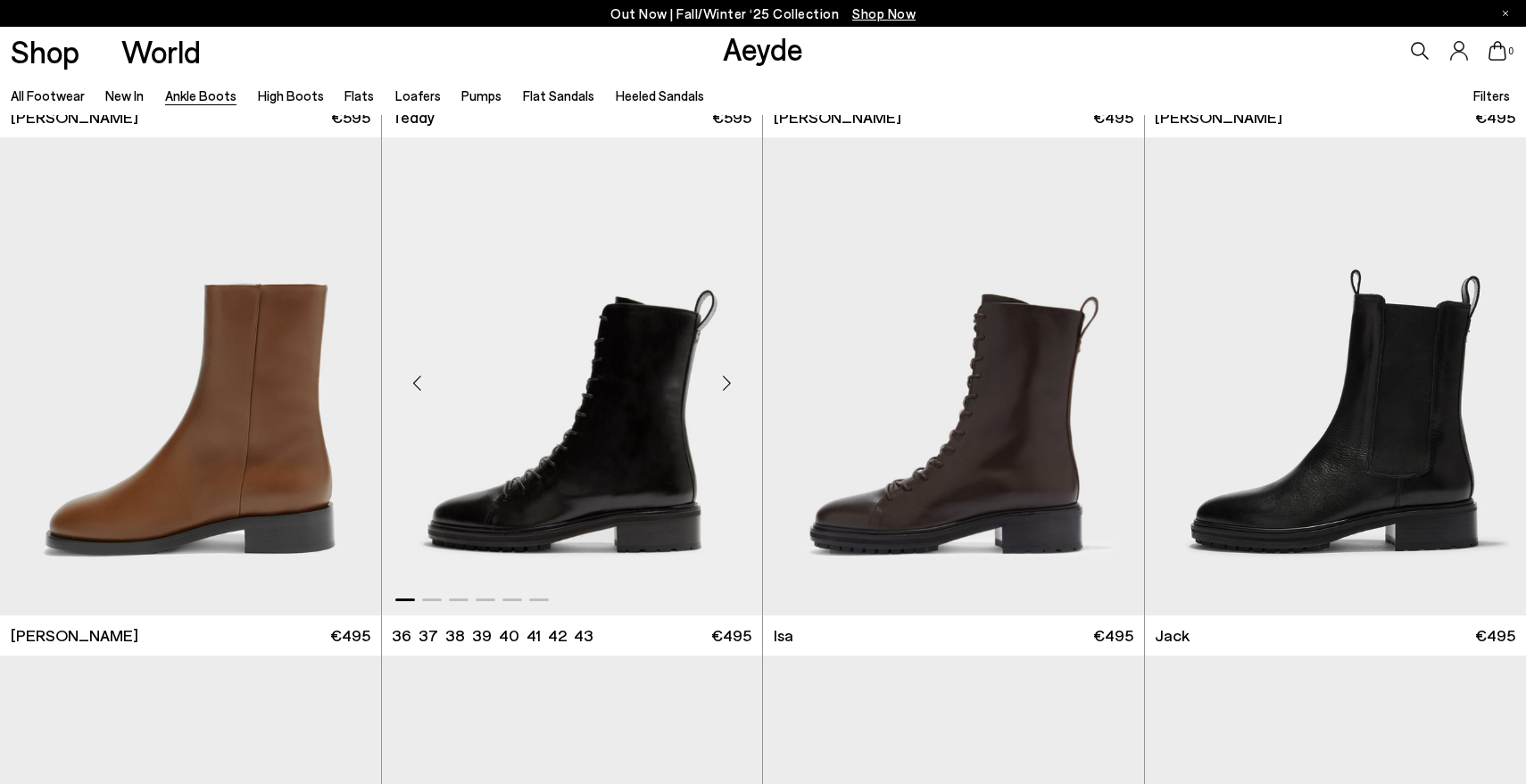
click at [727, 386] on div "Next slide" at bounding box center [727, 384] width 54 height 54
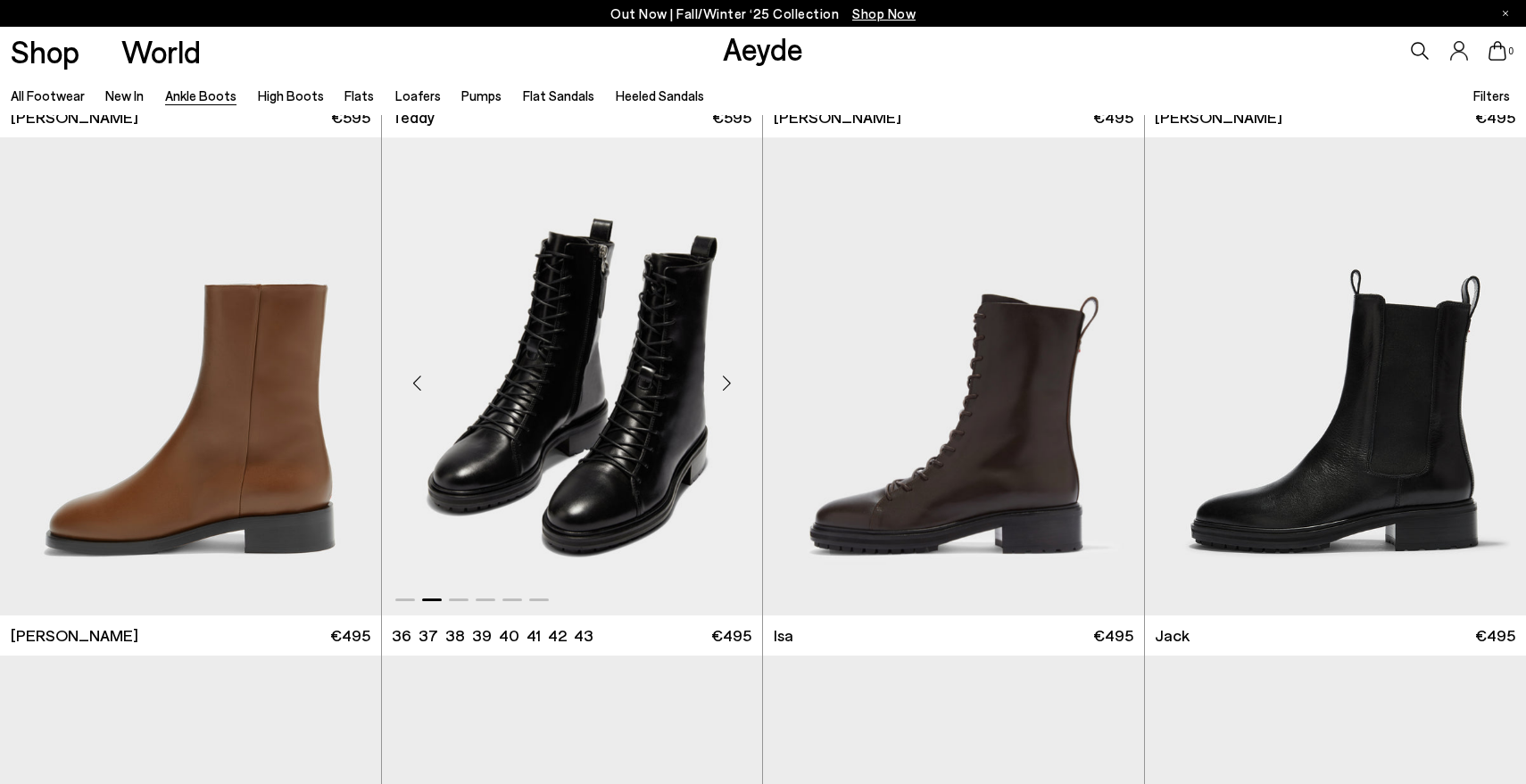
click at [727, 386] on div "Next slide" at bounding box center [727, 384] width 54 height 54
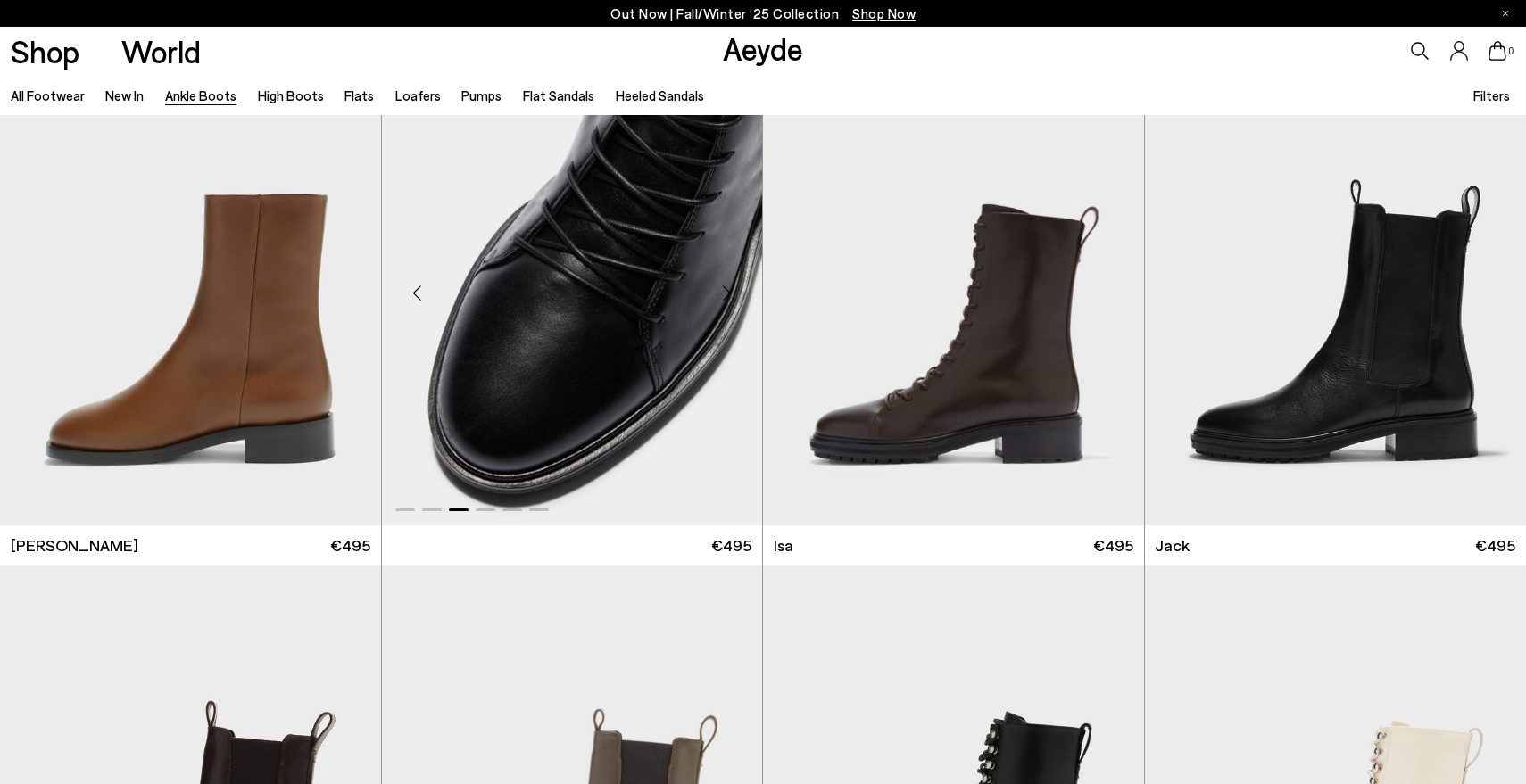
scroll to position [7236, 0]
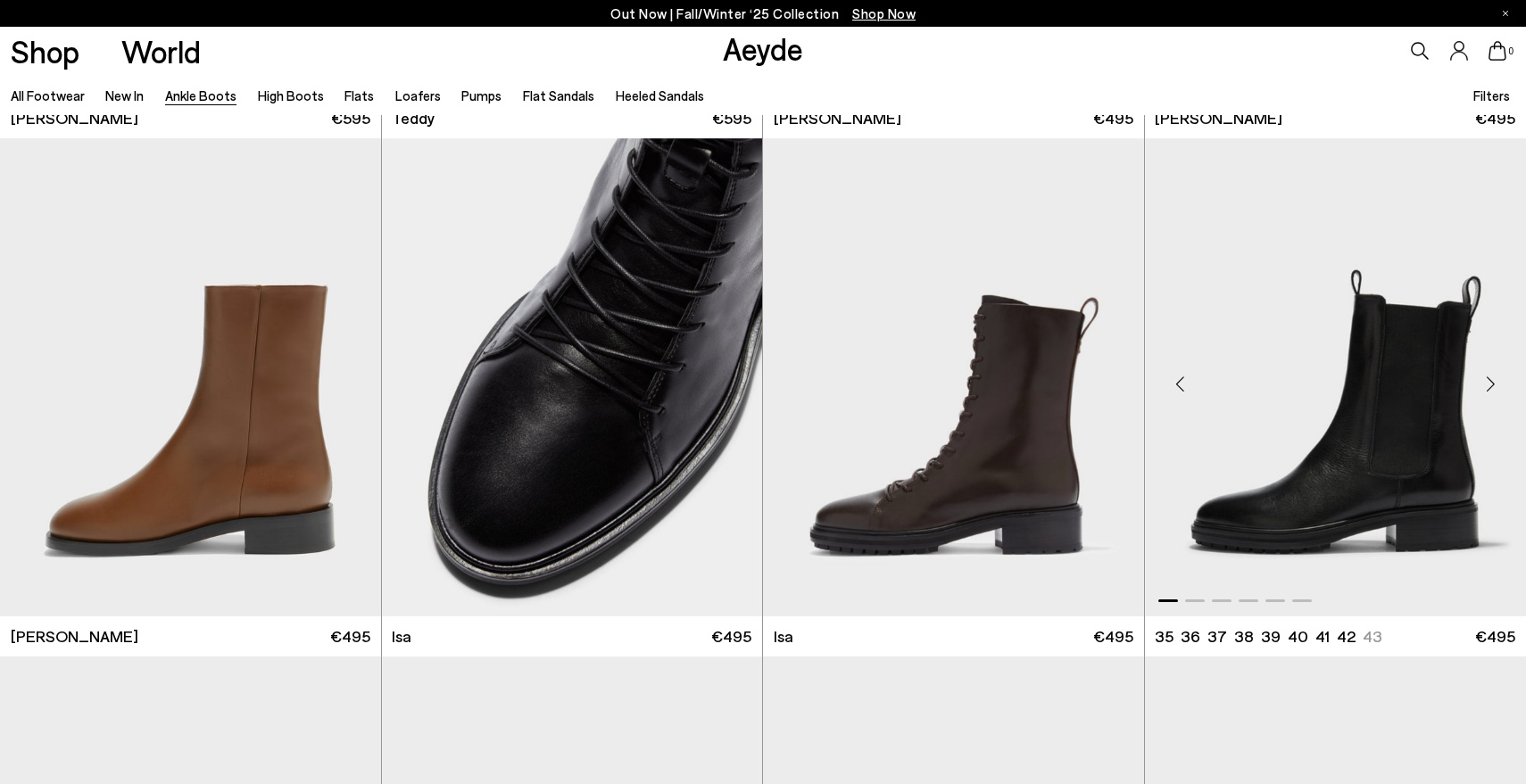
click at [1490, 388] on div "Next slide" at bounding box center [1490, 385] width 54 height 54
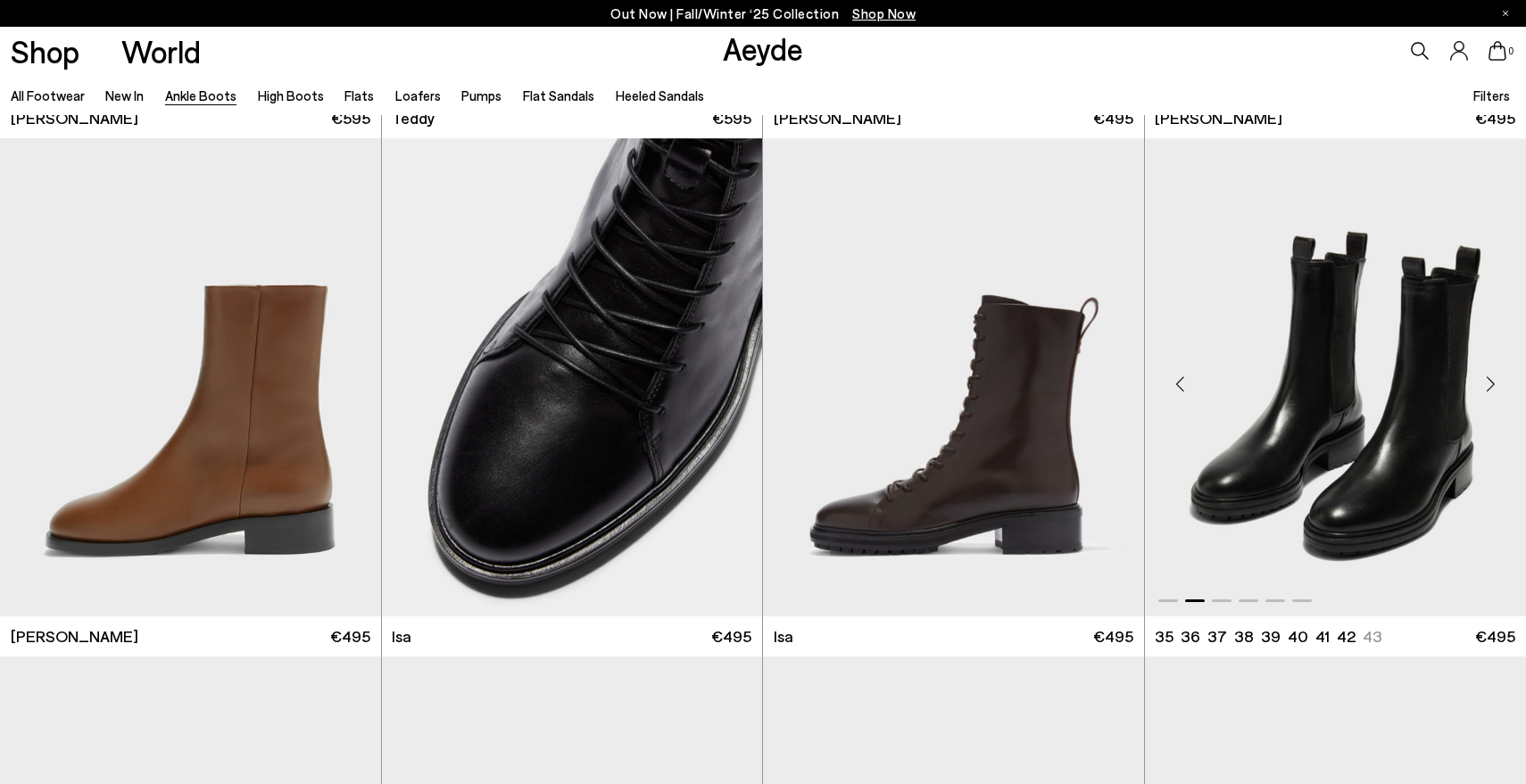
click at [1490, 388] on div "Next slide" at bounding box center [1490, 385] width 54 height 54
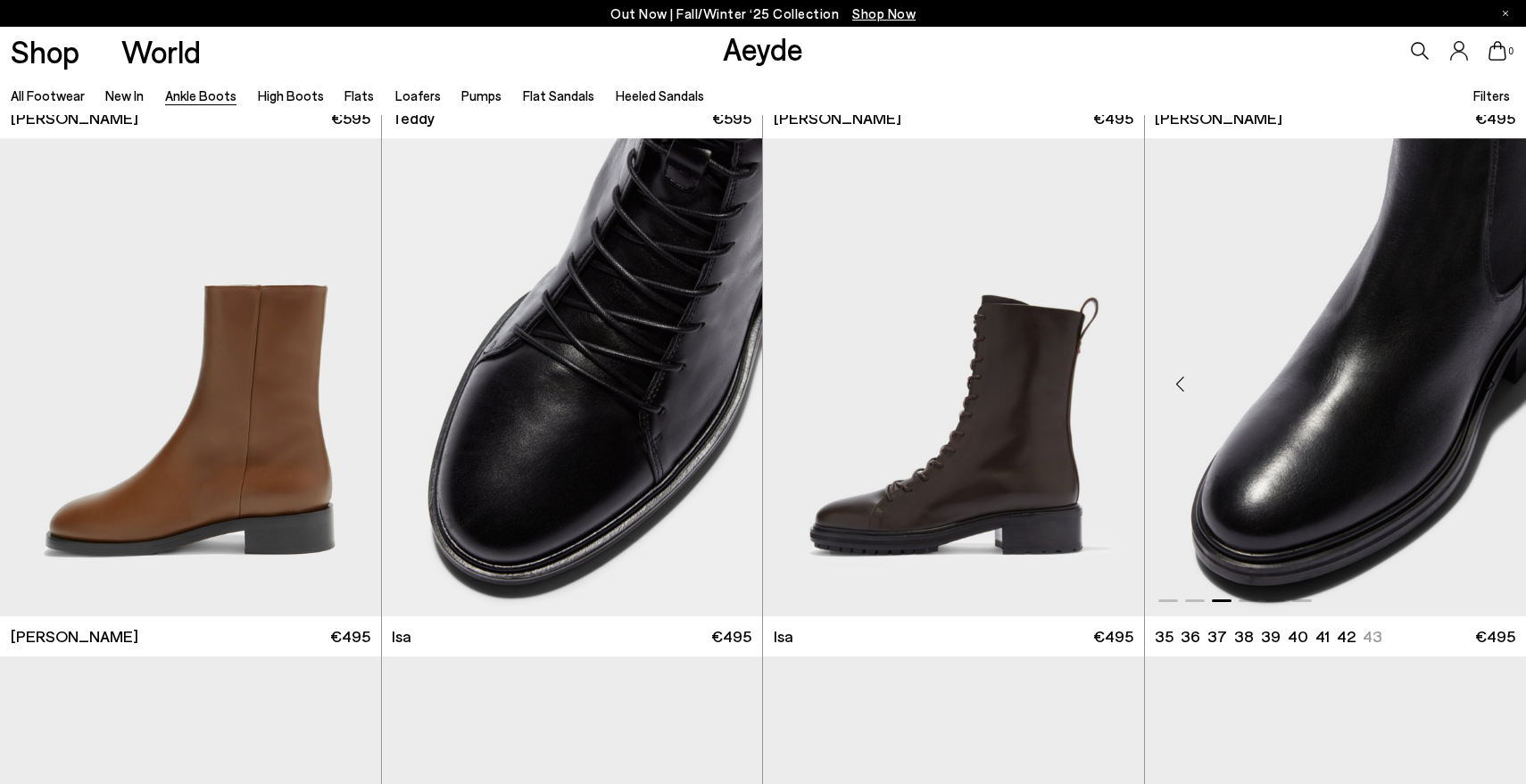
click at [1490, 388] on div "Next slide" at bounding box center [1490, 385] width 54 height 54
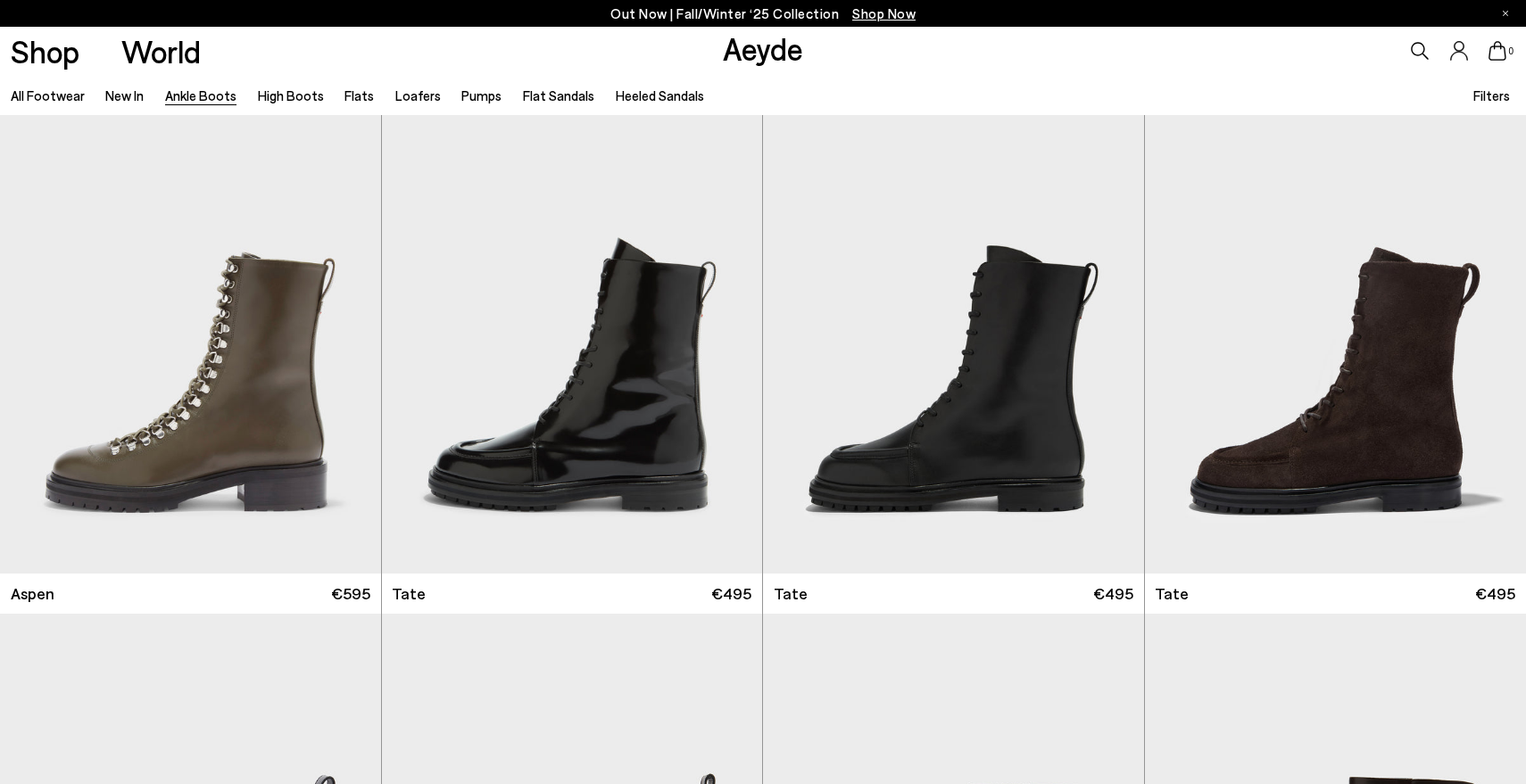
scroll to position [8440, 0]
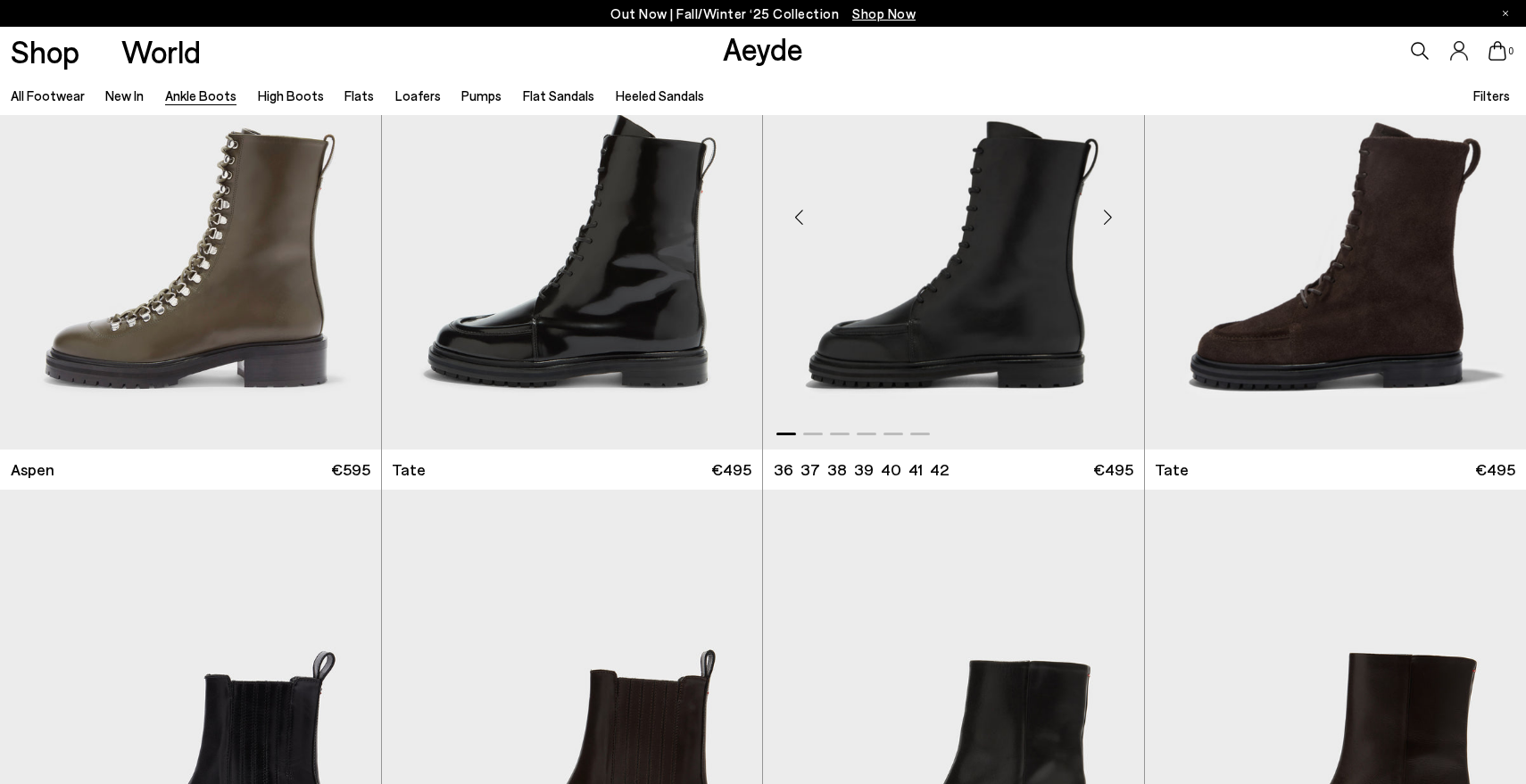
click at [1105, 219] on div "Next slide" at bounding box center [1108, 217] width 54 height 54
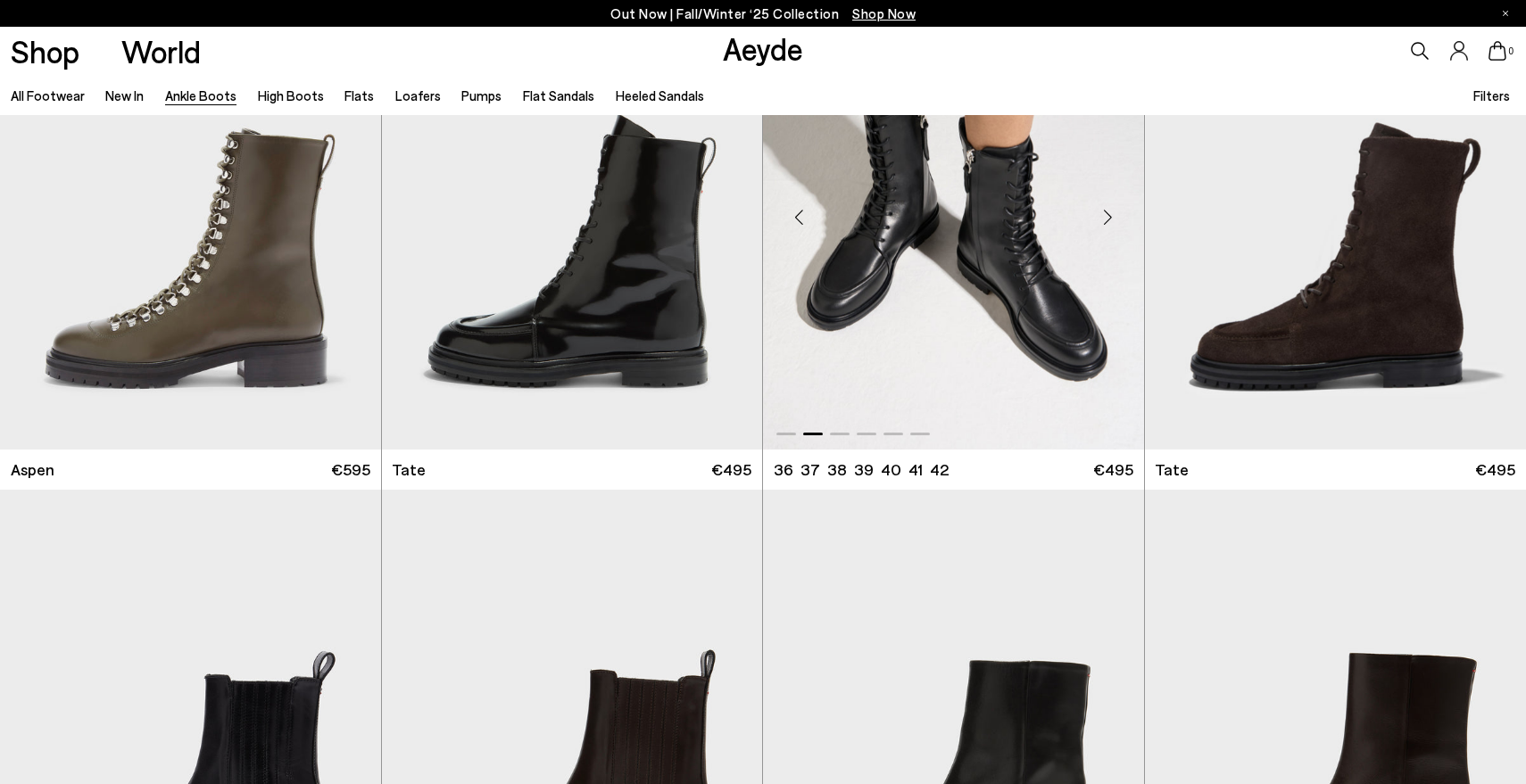
click at [1105, 219] on div "Next slide" at bounding box center [1108, 217] width 54 height 54
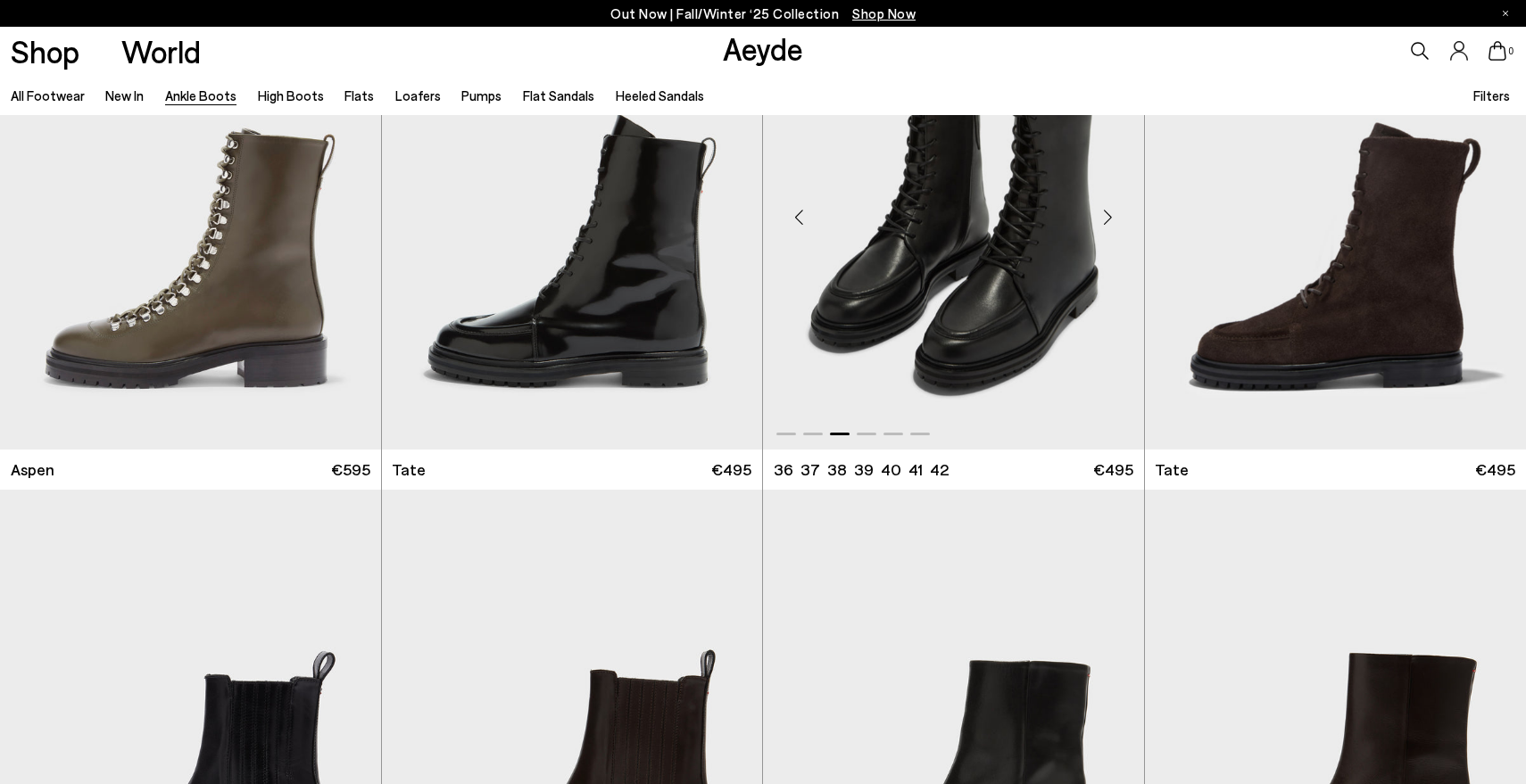
click at [1105, 219] on div "Next slide" at bounding box center [1108, 217] width 54 height 54
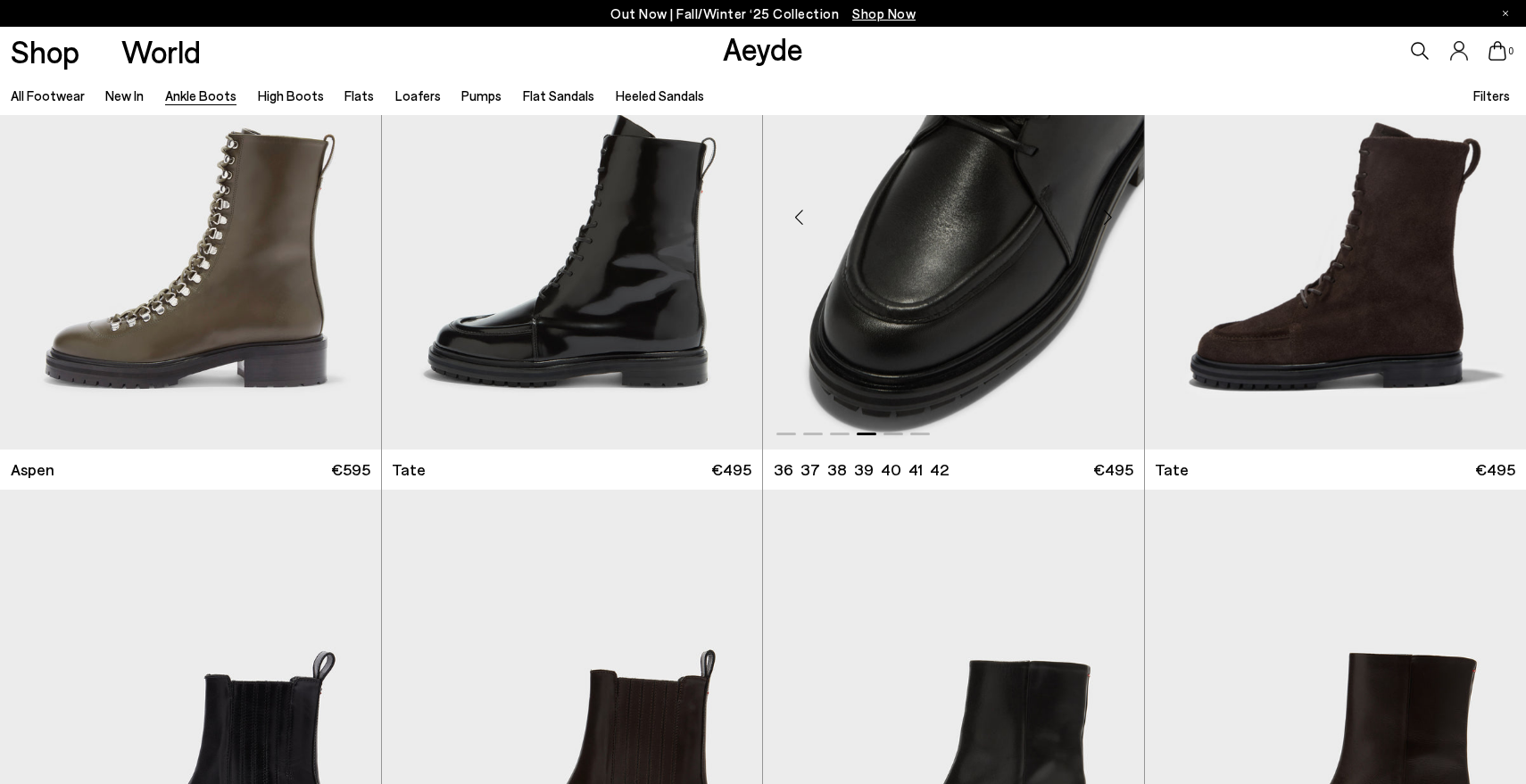
click at [1105, 219] on div "Next slide" at bounding box center [1108, 217] width 54 height 54
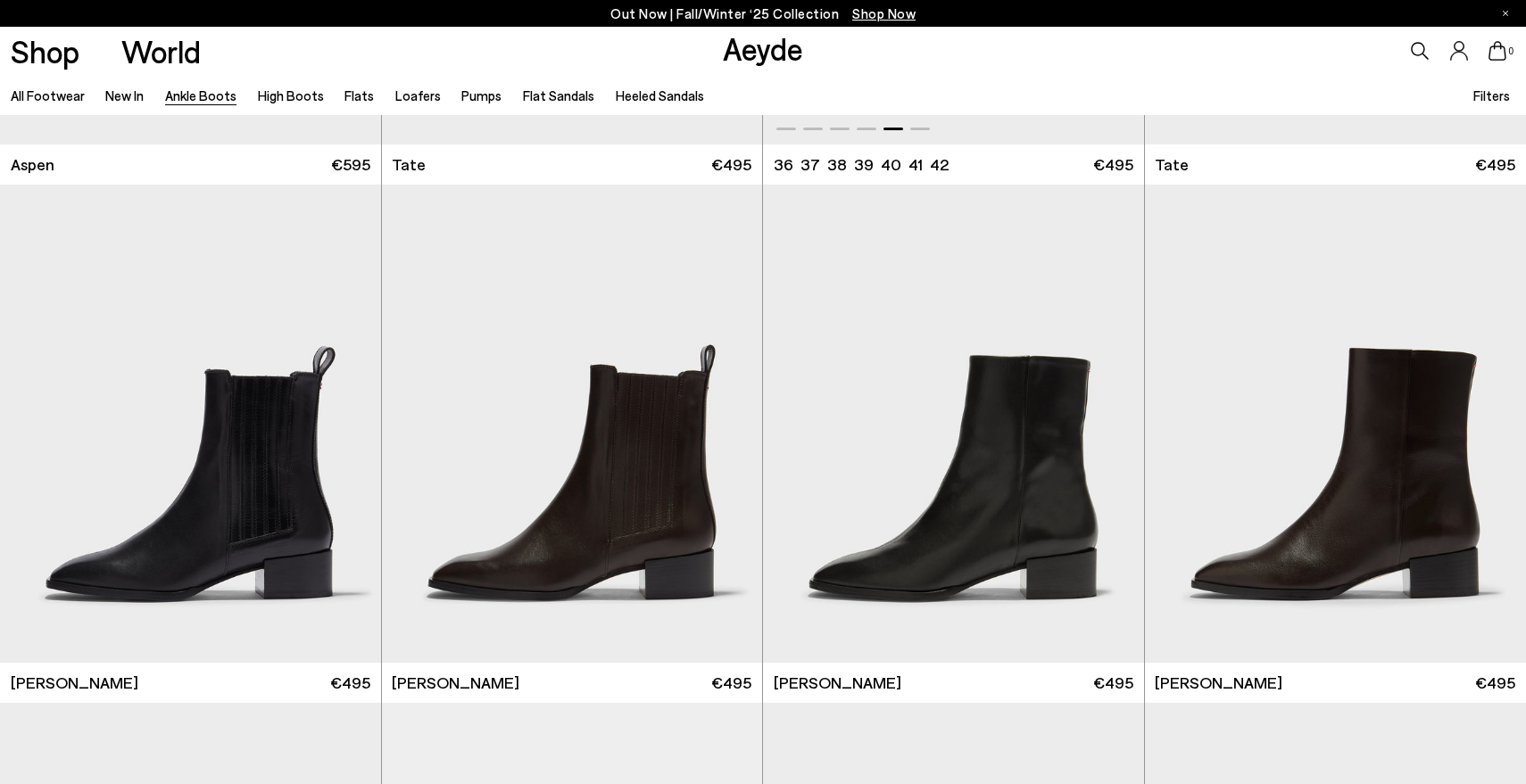
scroll to position [8844, 0]
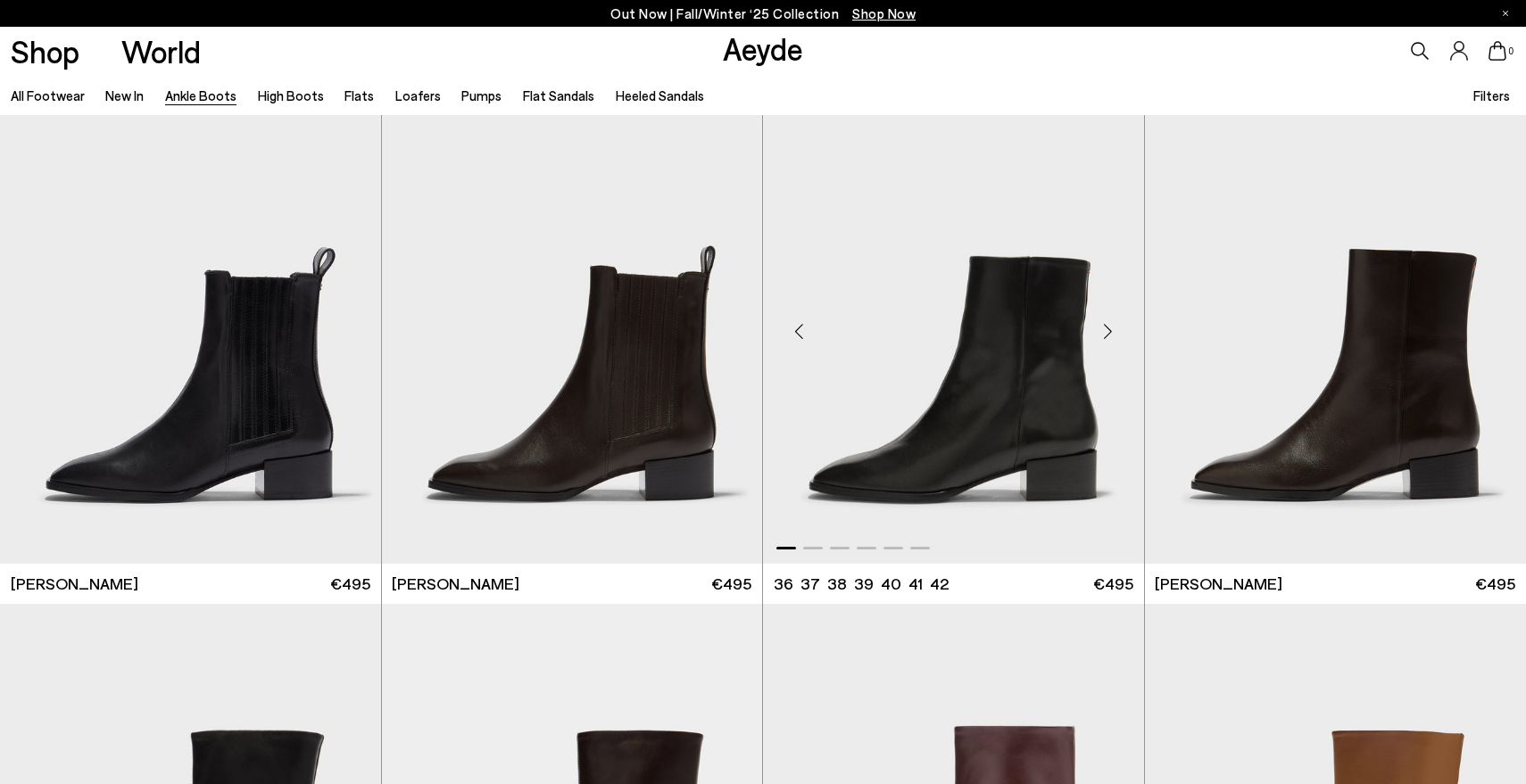
click at [1112, 333] on div "Next slide" at bounding box center [1108, 332] width 54 height 54
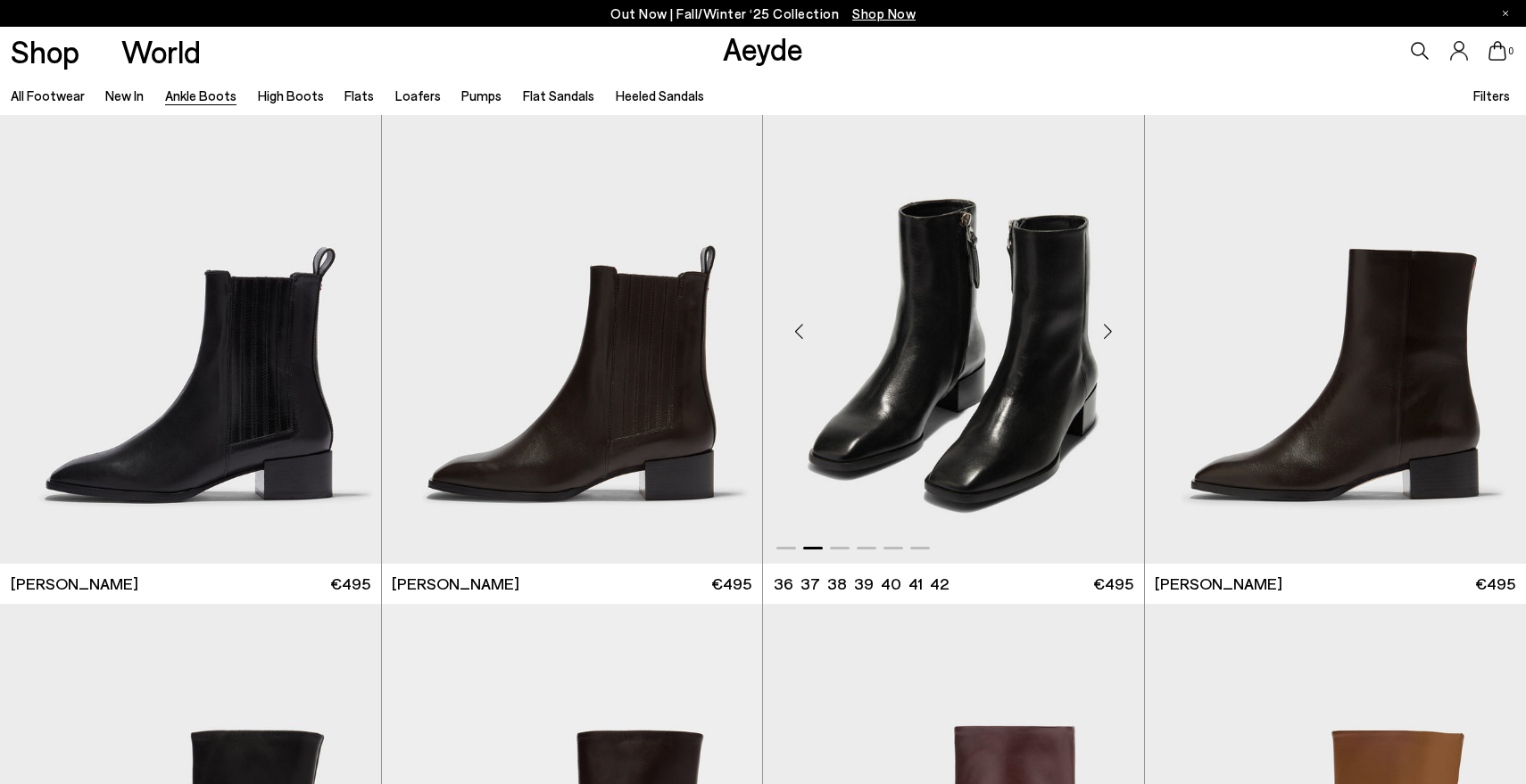
click at [1112, 333] on div "Next slide" at bounding box center [1108, 332] width 54 height 54
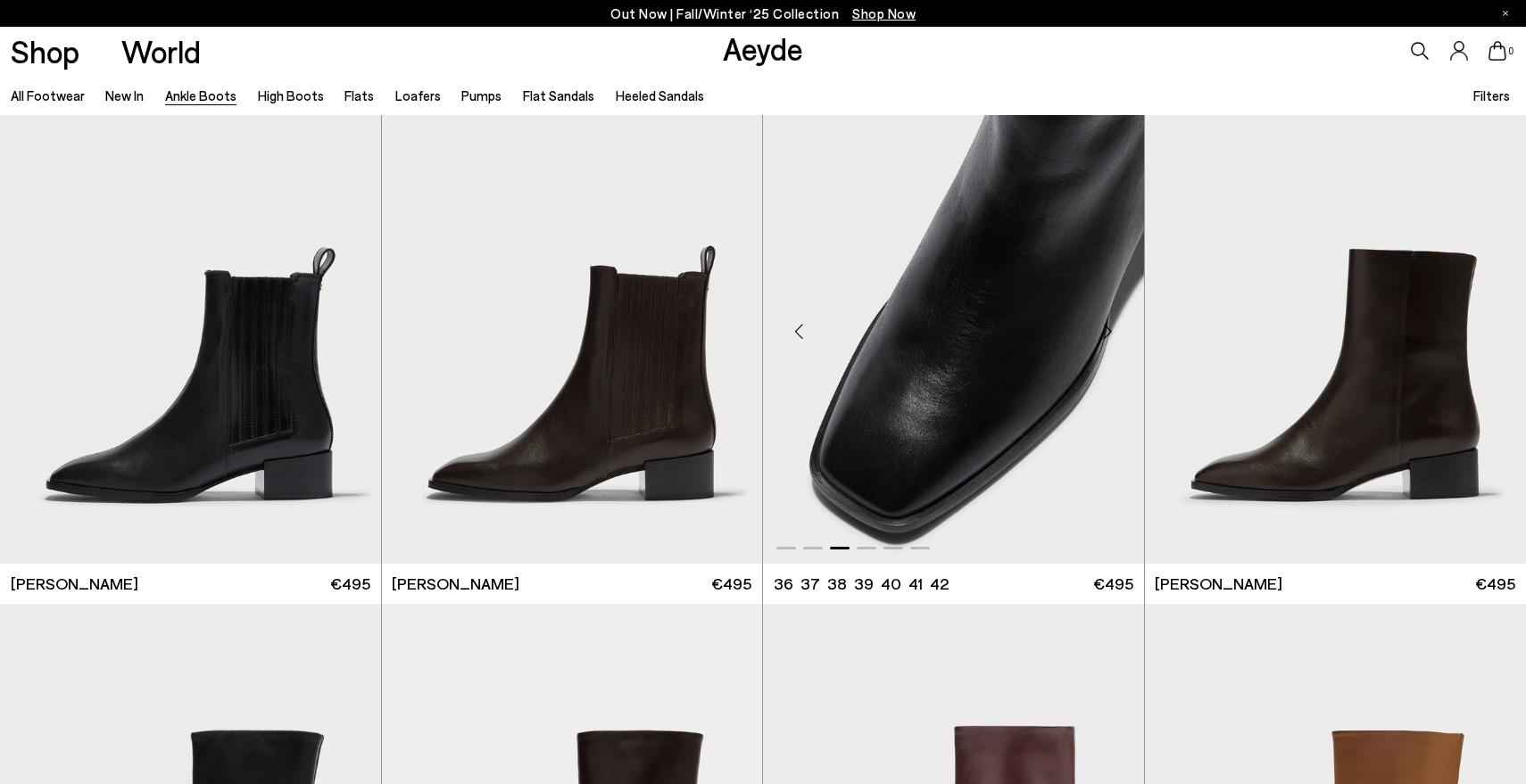
click at [1112, 333] on div "Next slide" at bounding box center [1108, 332] width 54 height 54
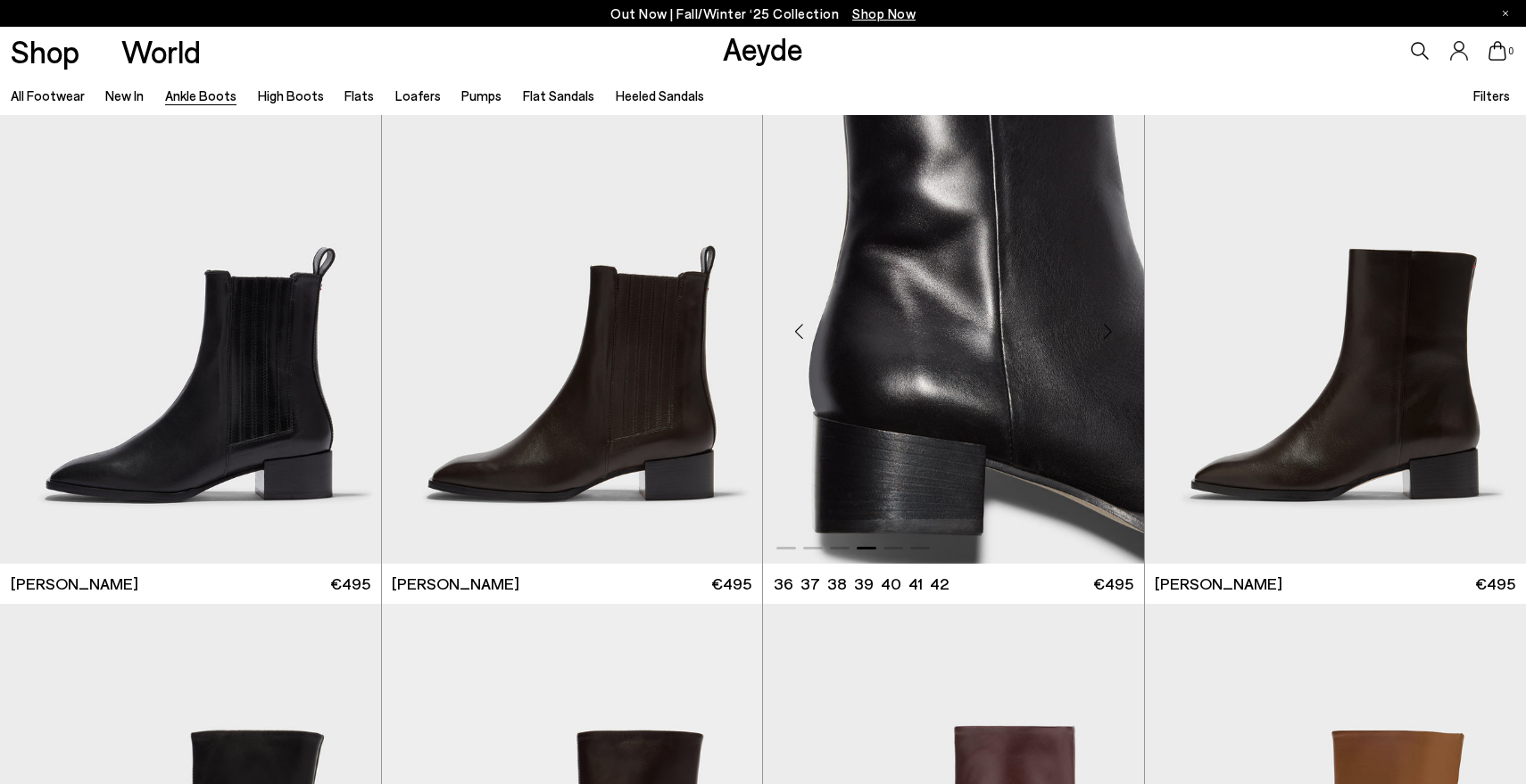
click at [1112, 333] on div "Next slide" at bounding box center [1108, 332] width 54 height 54
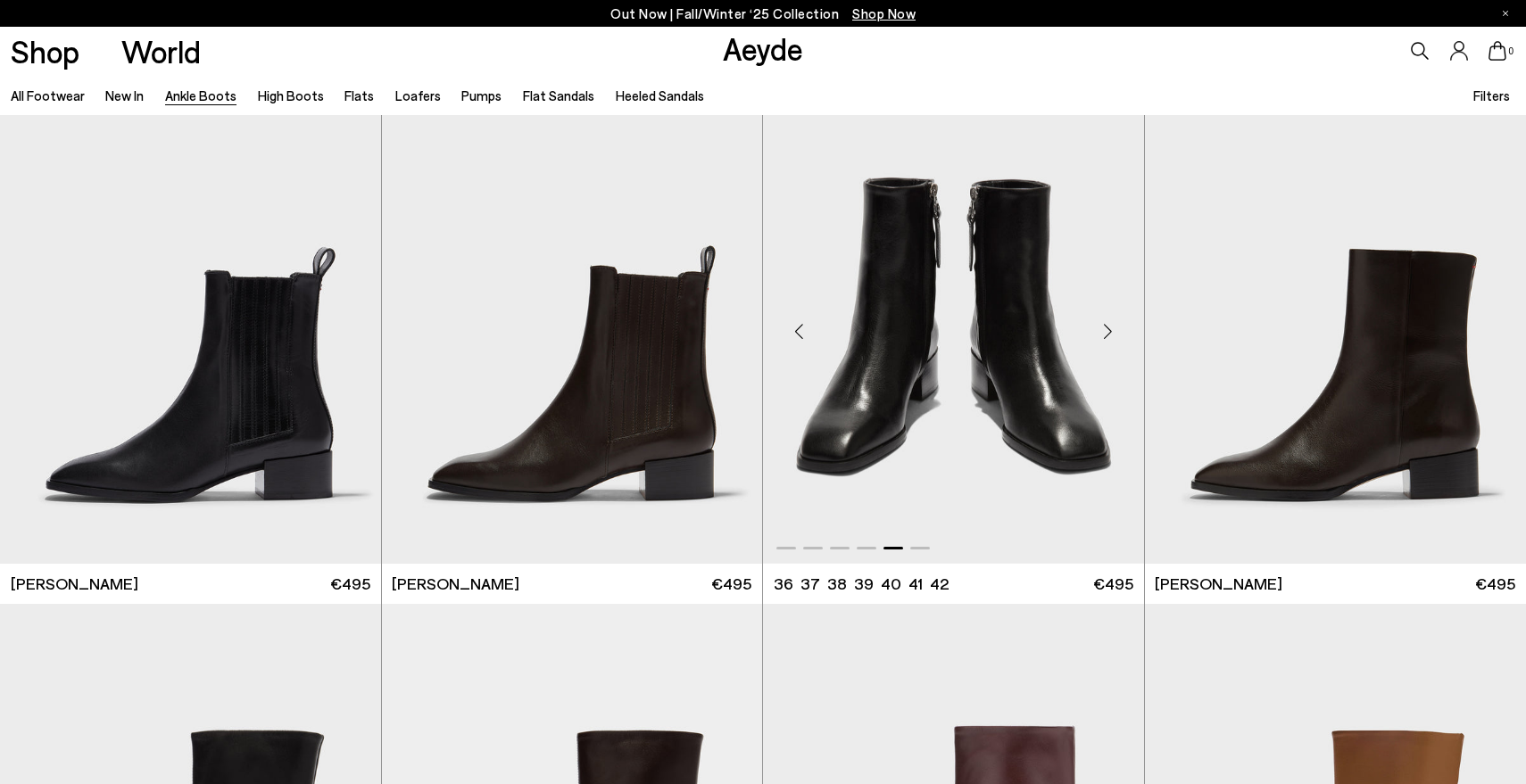
click at [1112, 333] on div "Next slide" at bounding box center [1108, 332] width 54 height 54
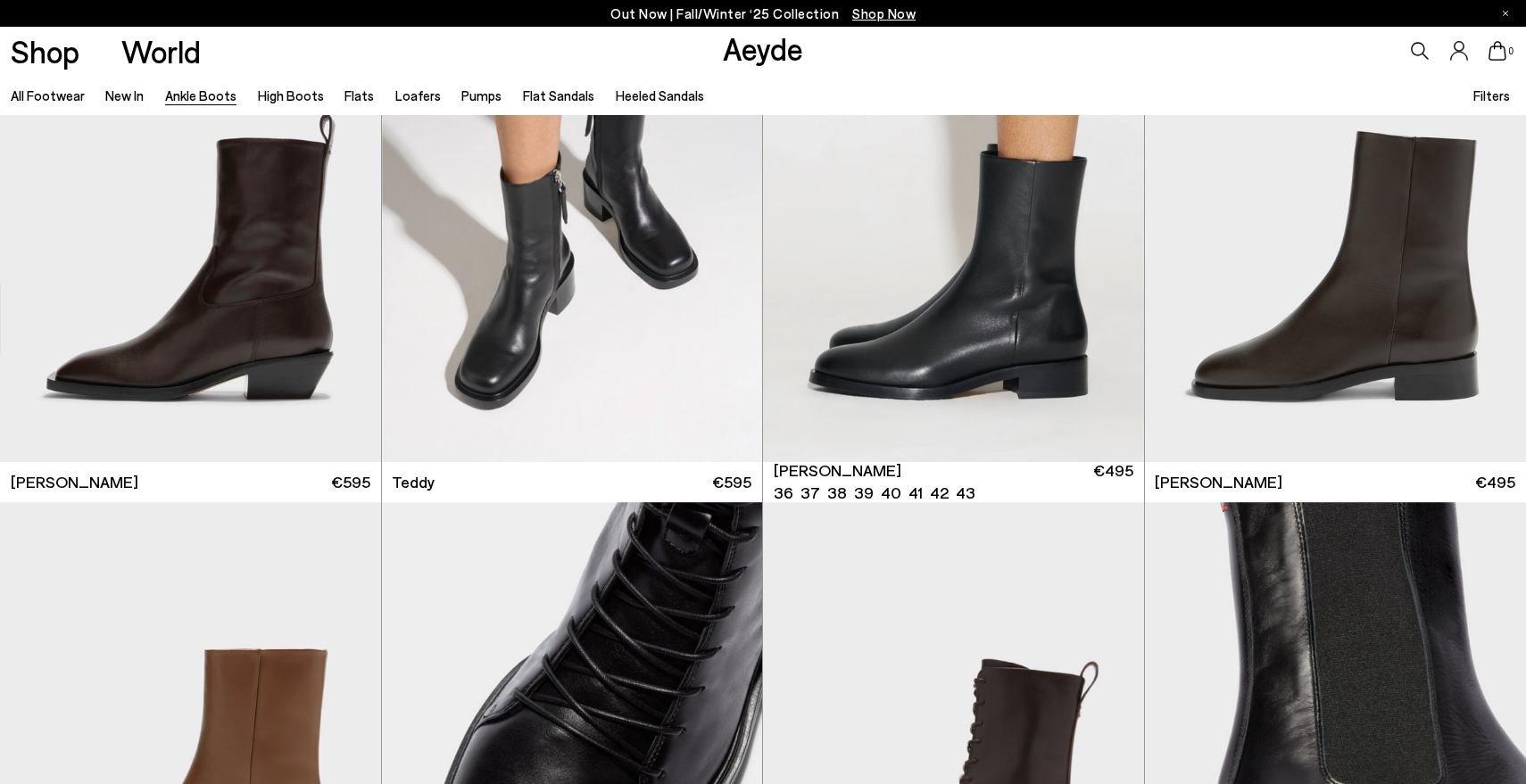
scroll to position [6783, 0]
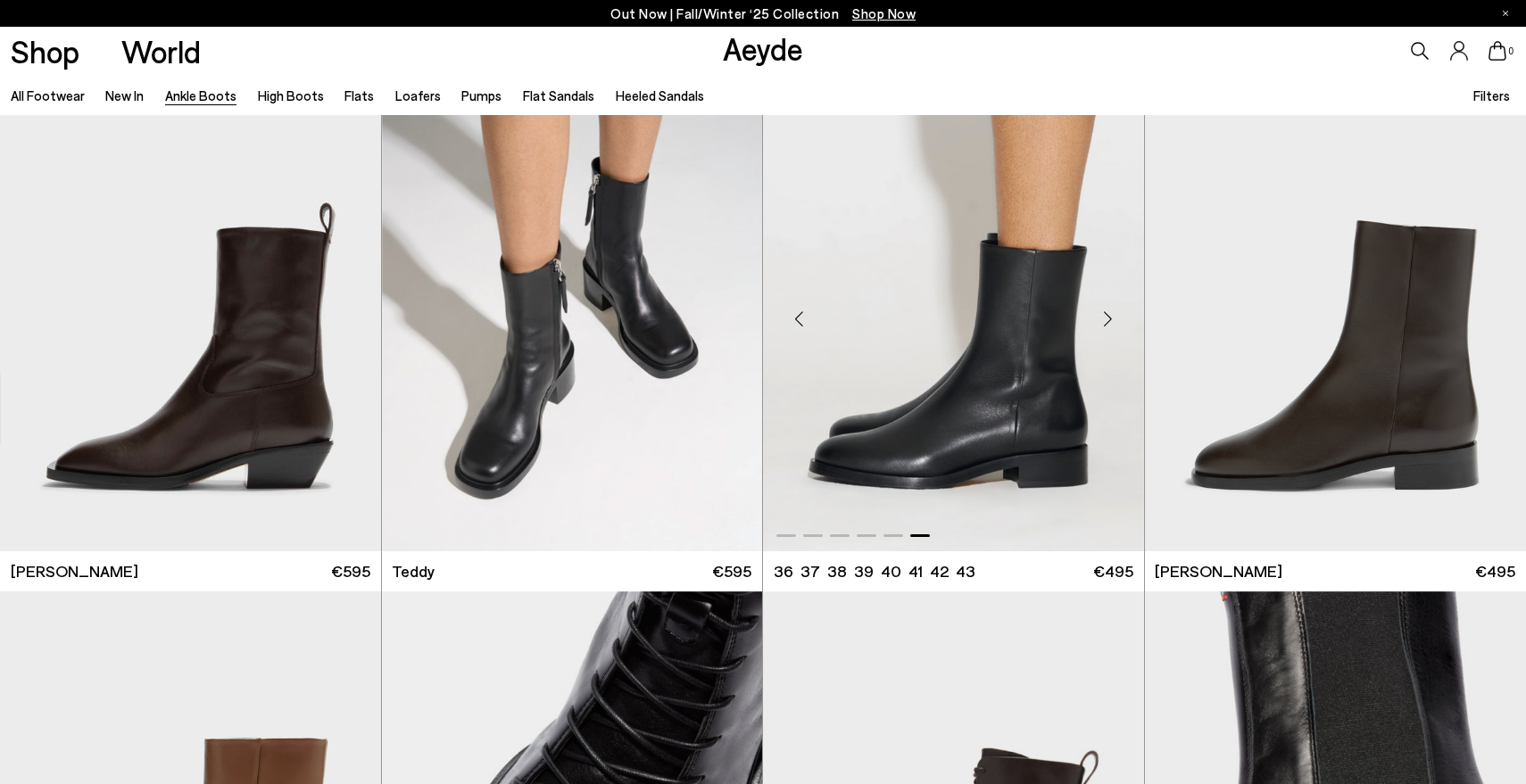
click at [1028, 322] on img "6 / 6" at bounding box center [953, 312] width 381 height 478
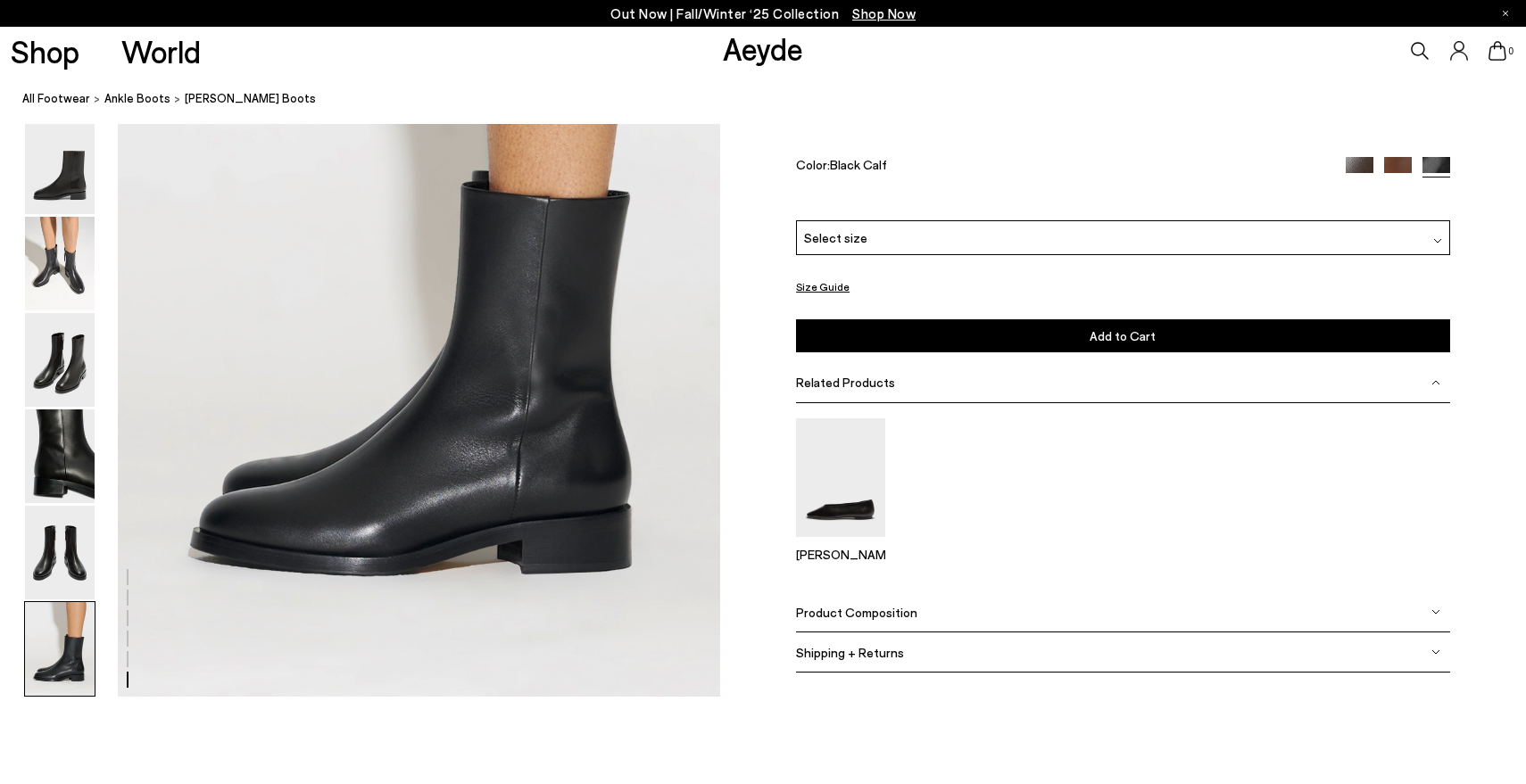
scroll to position [4259, 0]
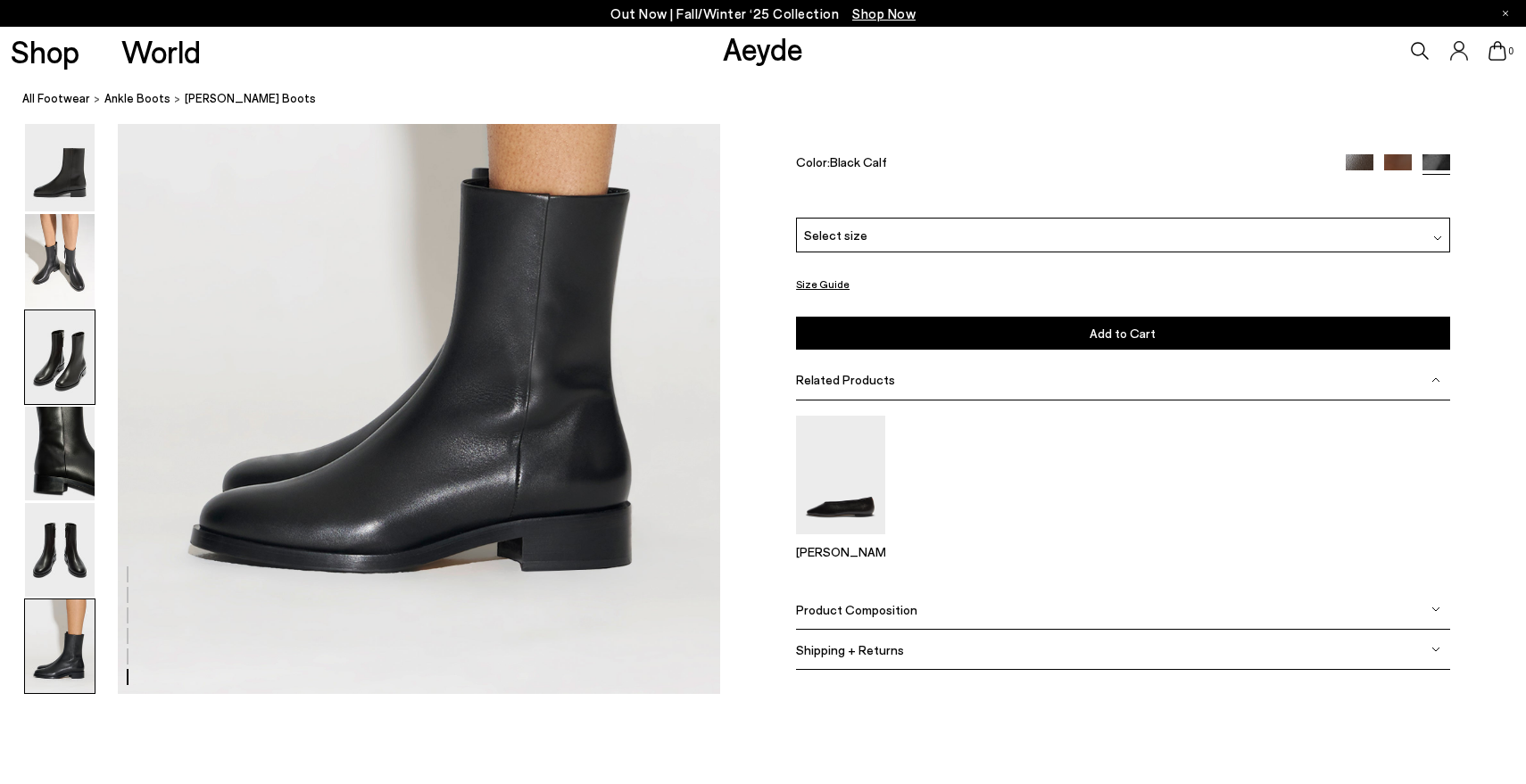
click at [54, 360] on img at bounding box center [60, 357] width 70 height 94
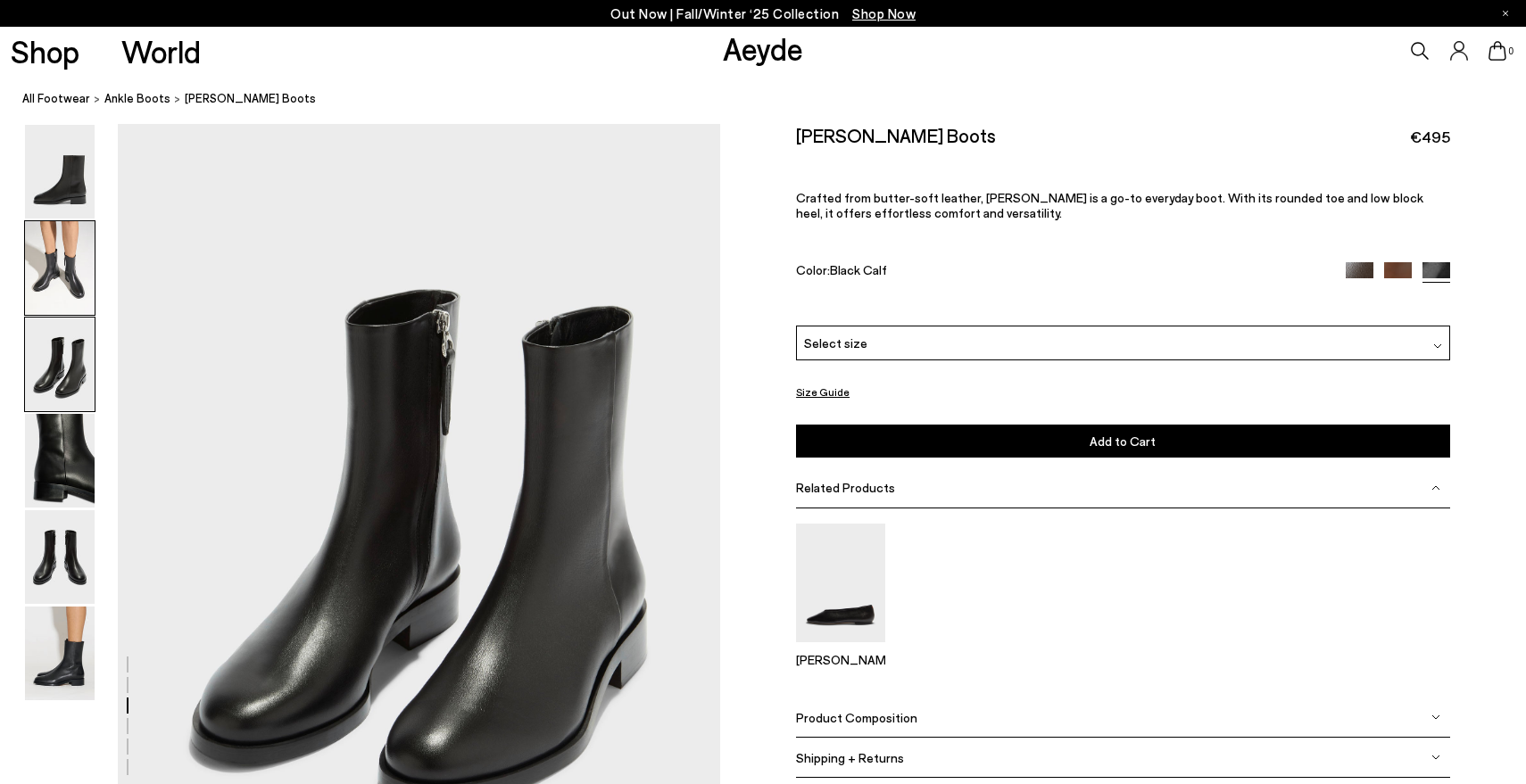
click at [64, 287] on img at bounding box center [60, 268] width 70 height 94
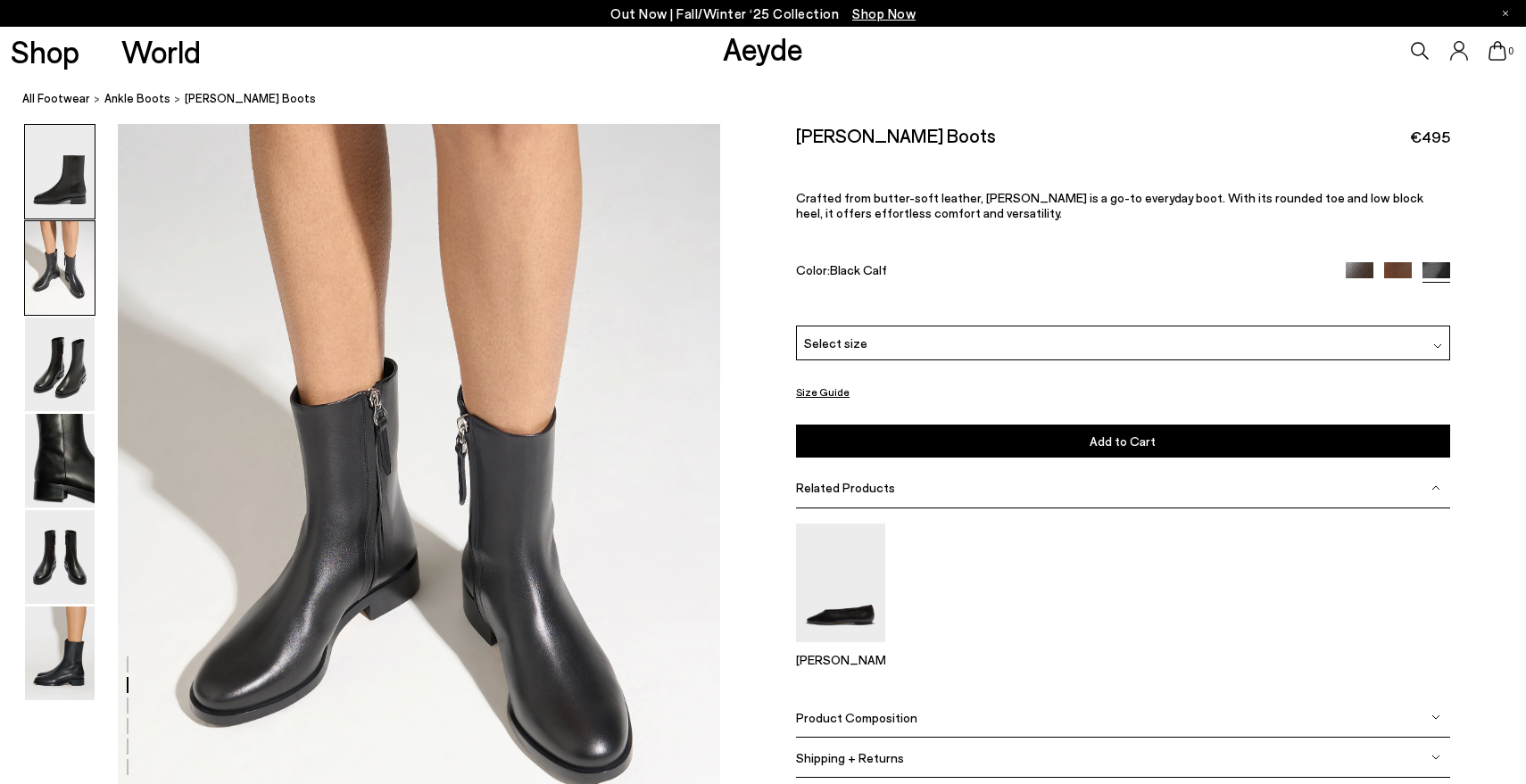
click at [83, 187] on img at bounding box center [60, 172] width 70 height 94
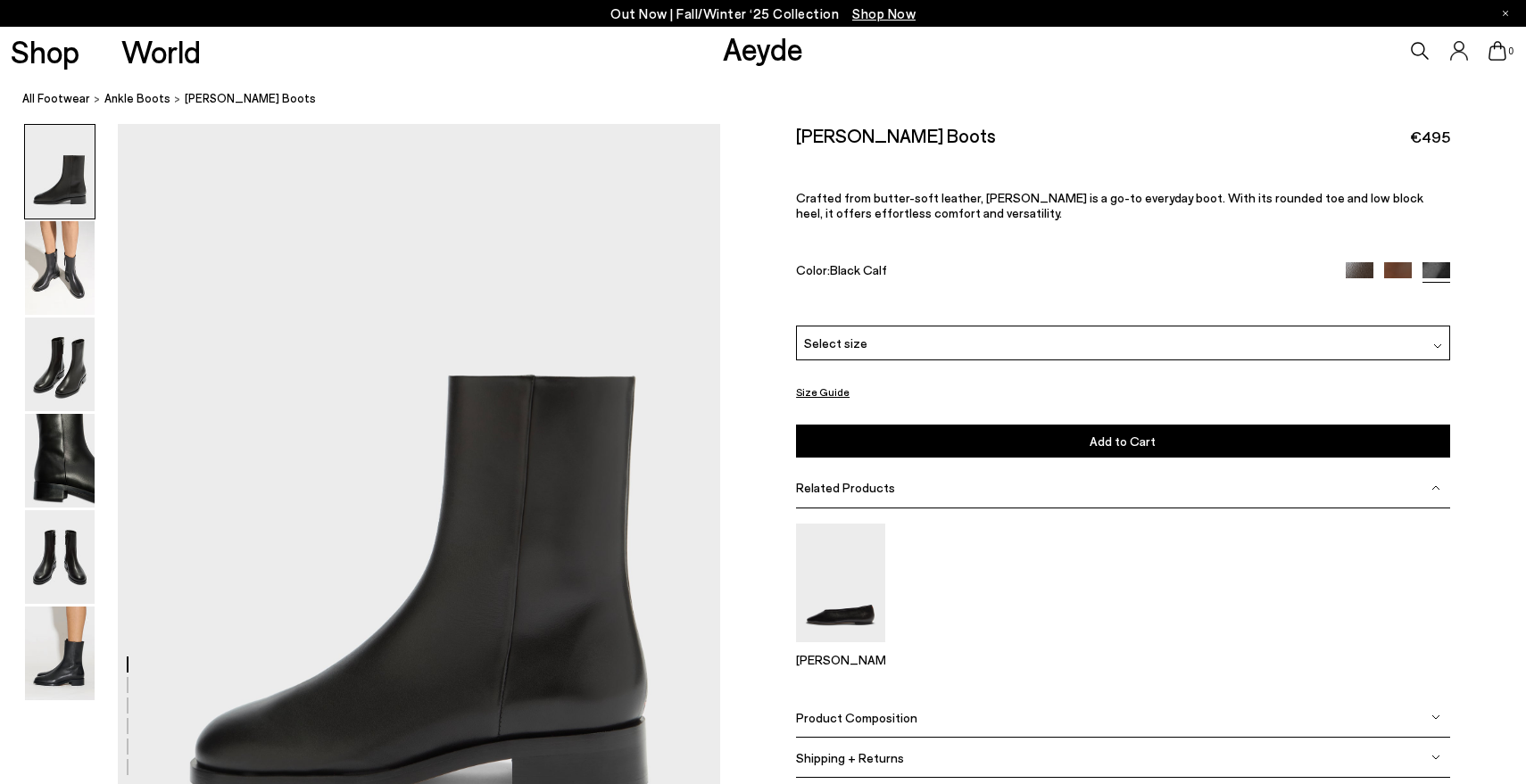
scroll to position [0, 0]
